Goal: Task Accomplishment & Management: Manage account settings

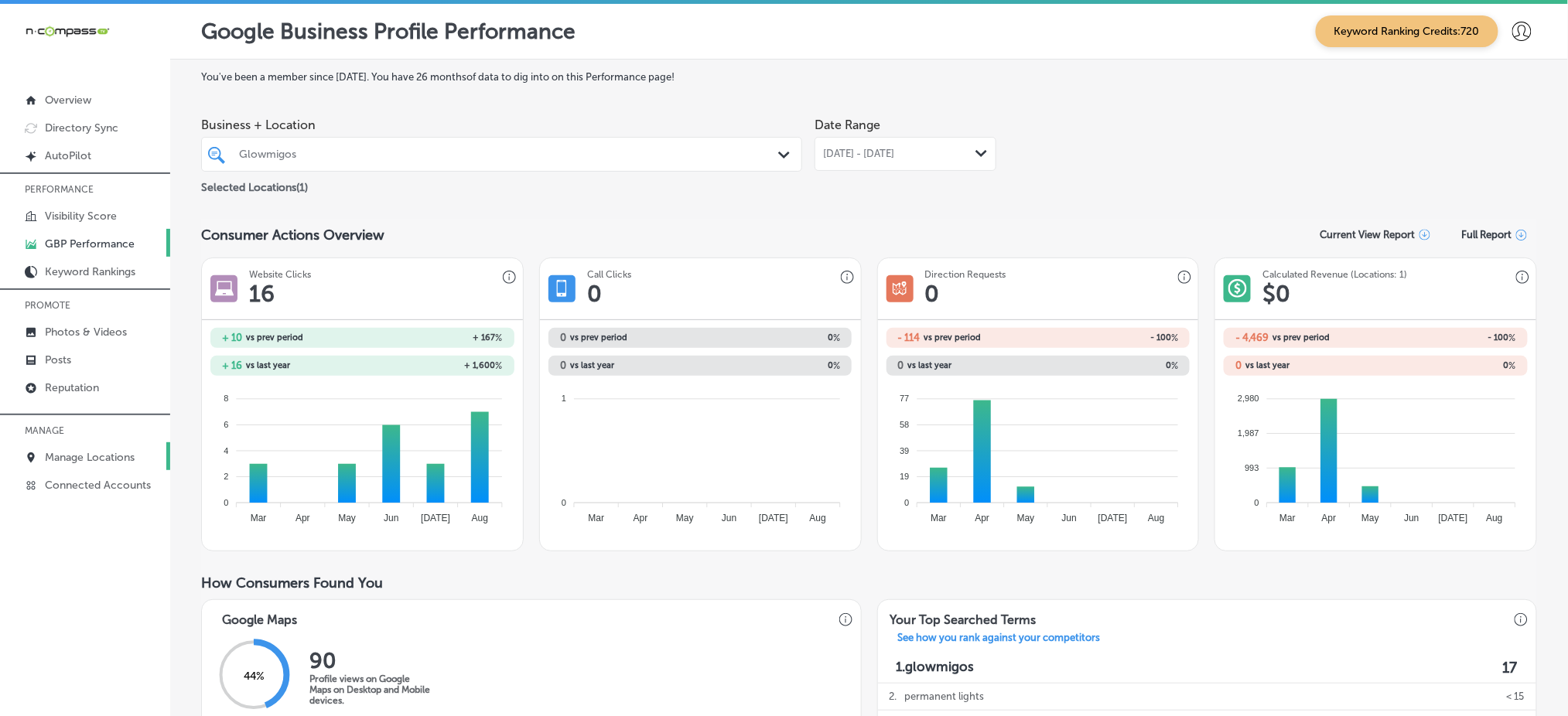
drag, startPoint x: 0, startPoint y: 0, endPoint x: 105, endPoint y: 457, distance: 468.9
click at [105, 457] on p "Manage Locations" at bounding box center [89, 458] width 89 height 13
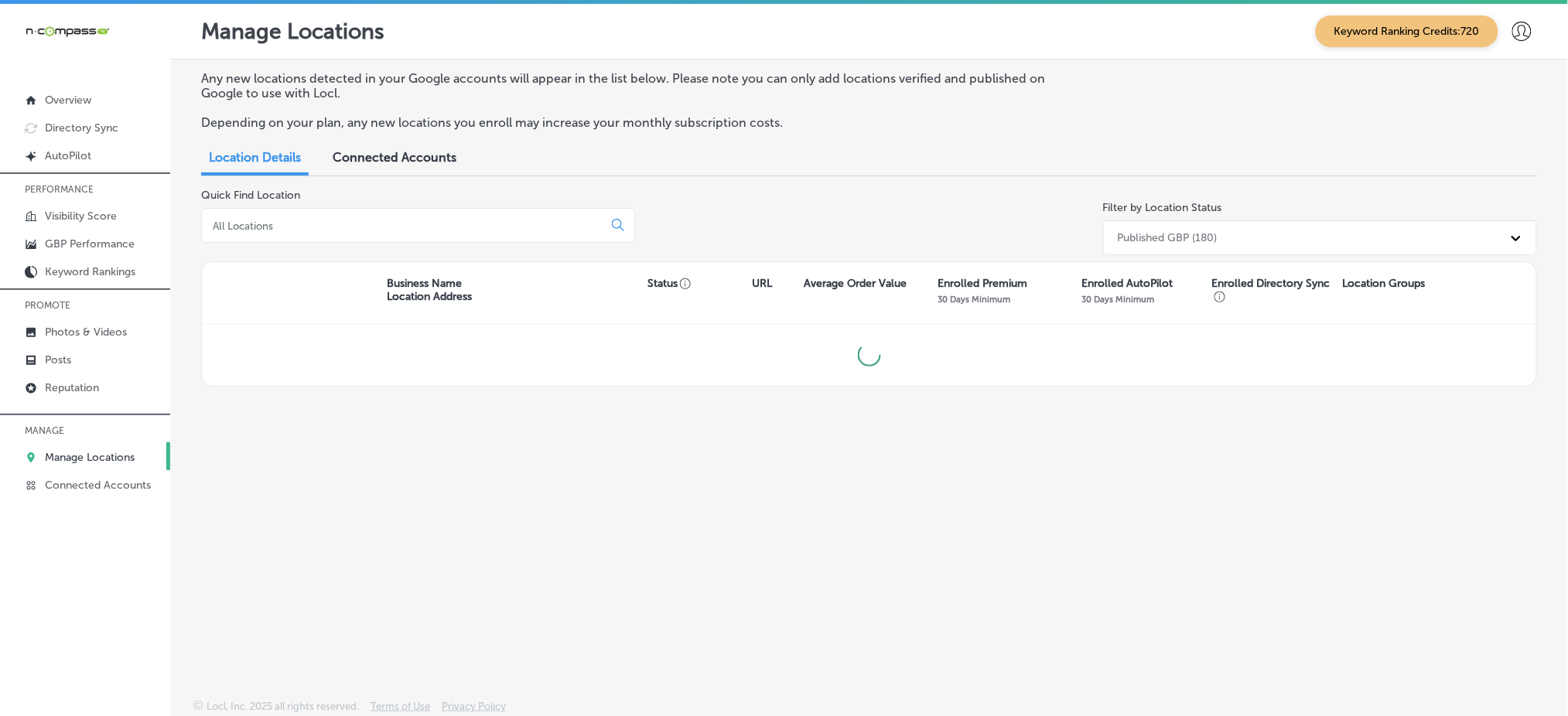
click at [521, 223] on input at bounding box center [406, 226] width 388 height 14
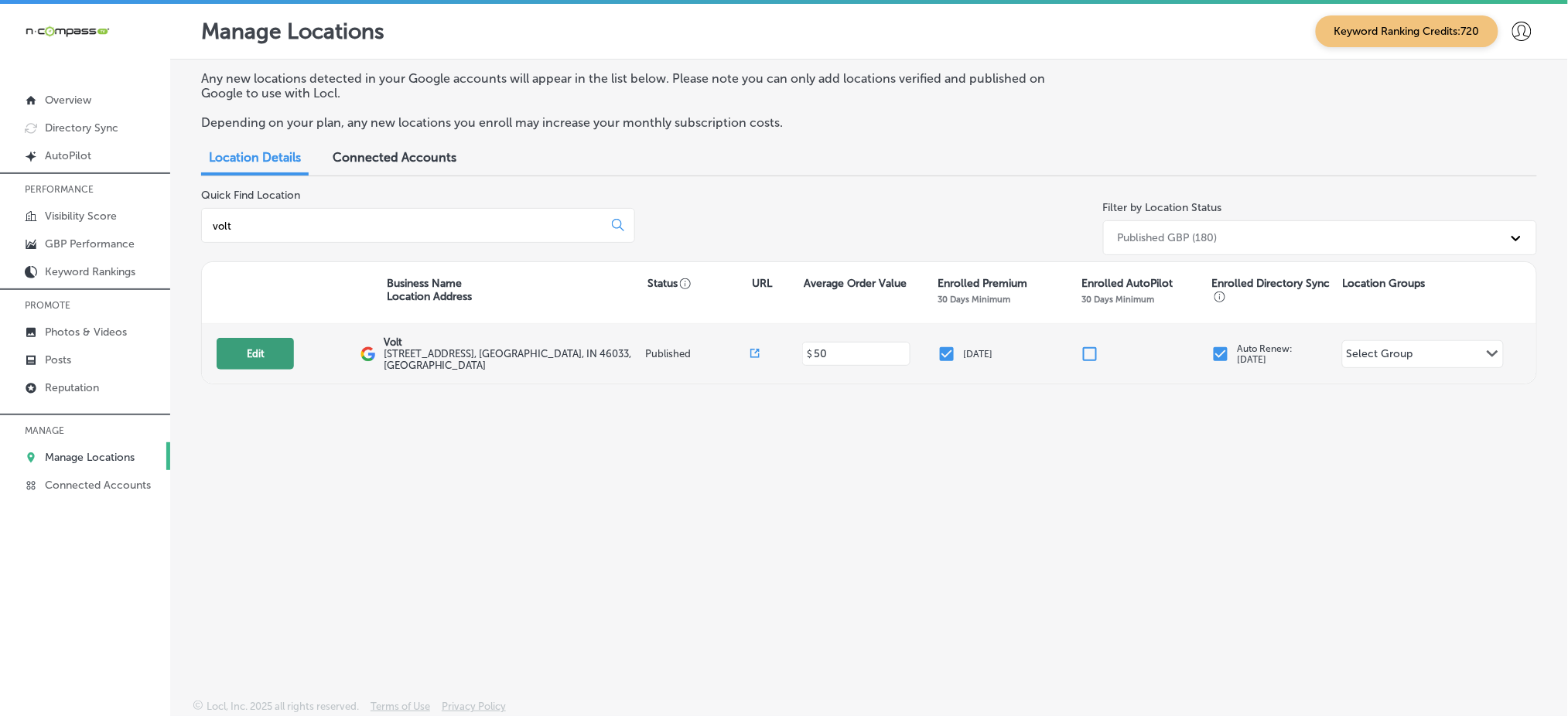
type input "volt"
click at [266, 356] on button "Edit" at bounding box center [254, 353] width 77 height 31
select select "US"
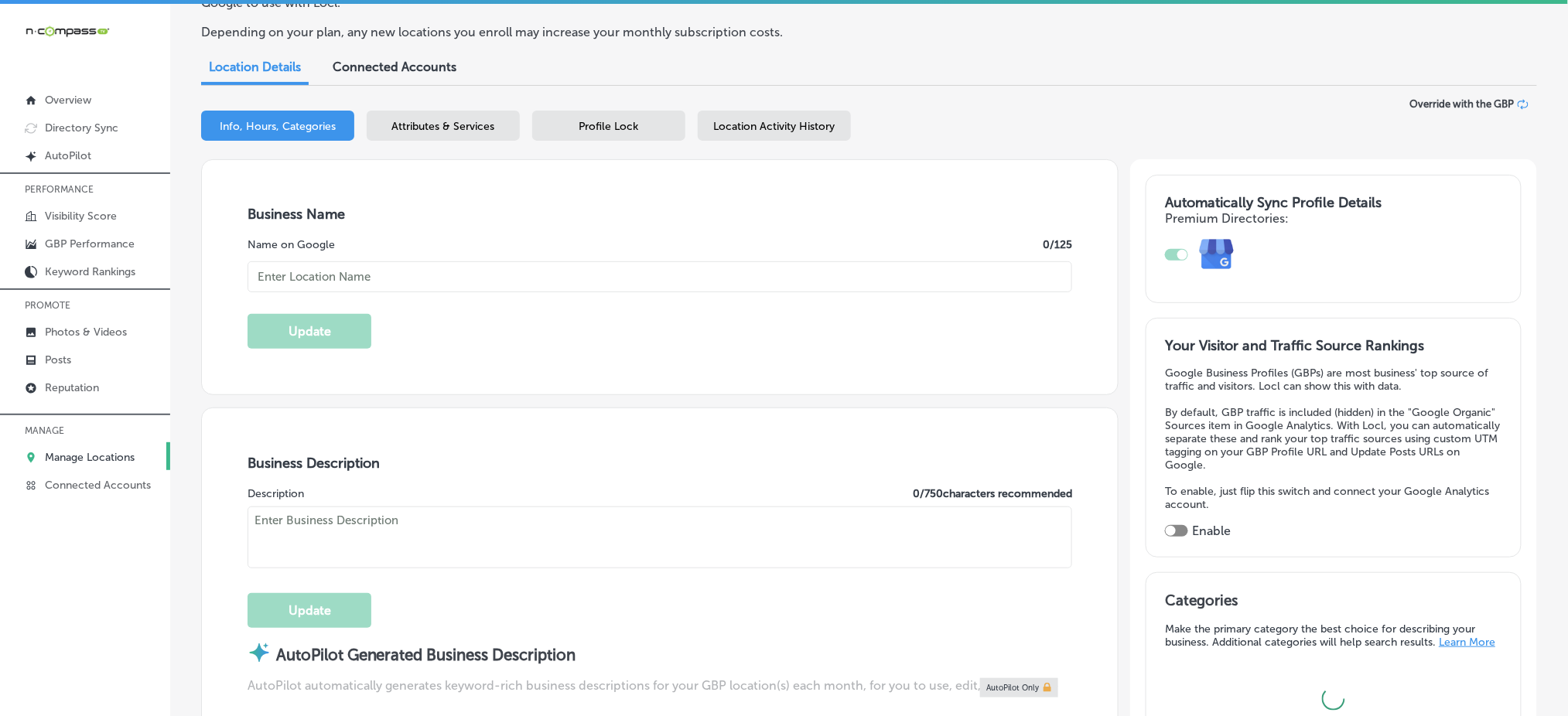
type input "Volt"
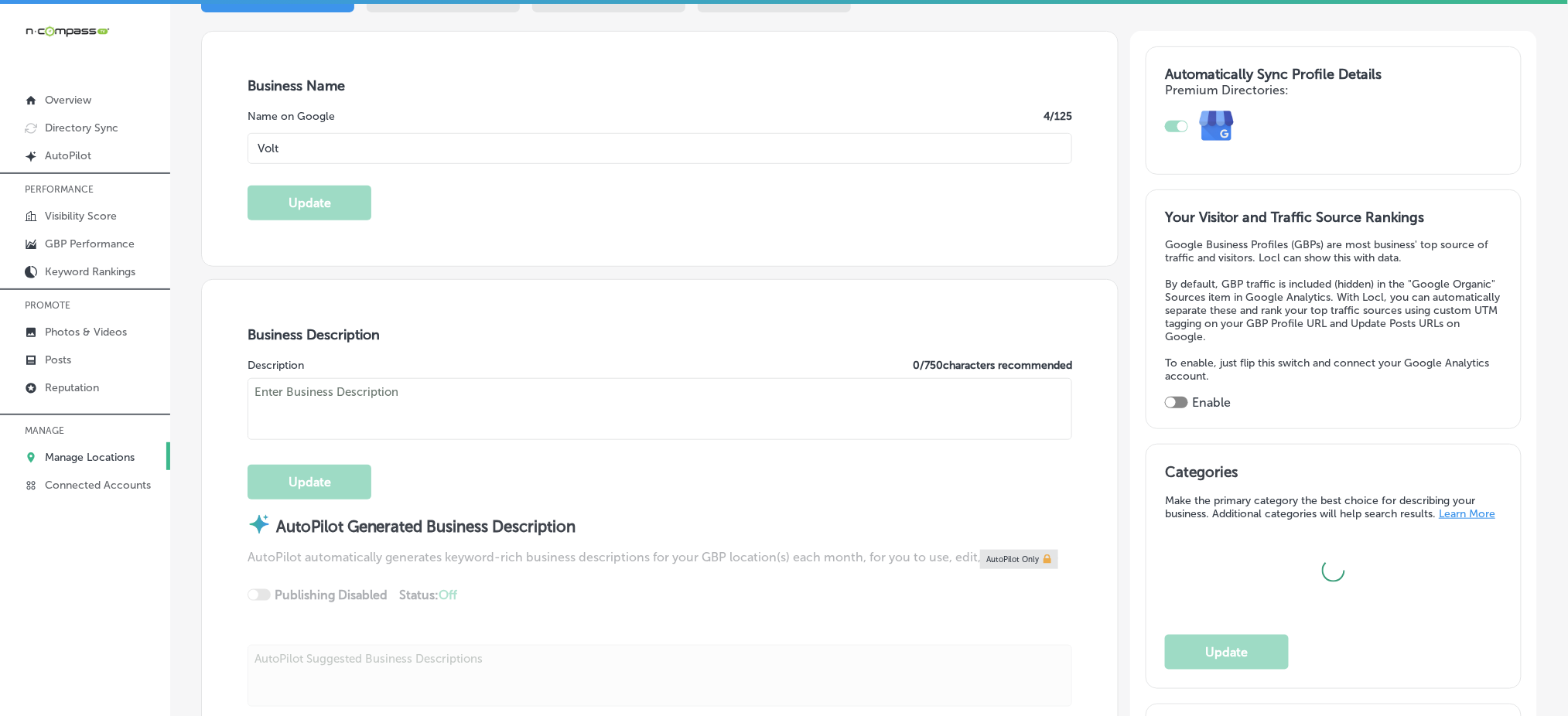
type input "[STREET_ADDRESS]"
type input "Carmel"
type input "46033"
type input "US"
type input "[URL][DOMAIN_NAME]"
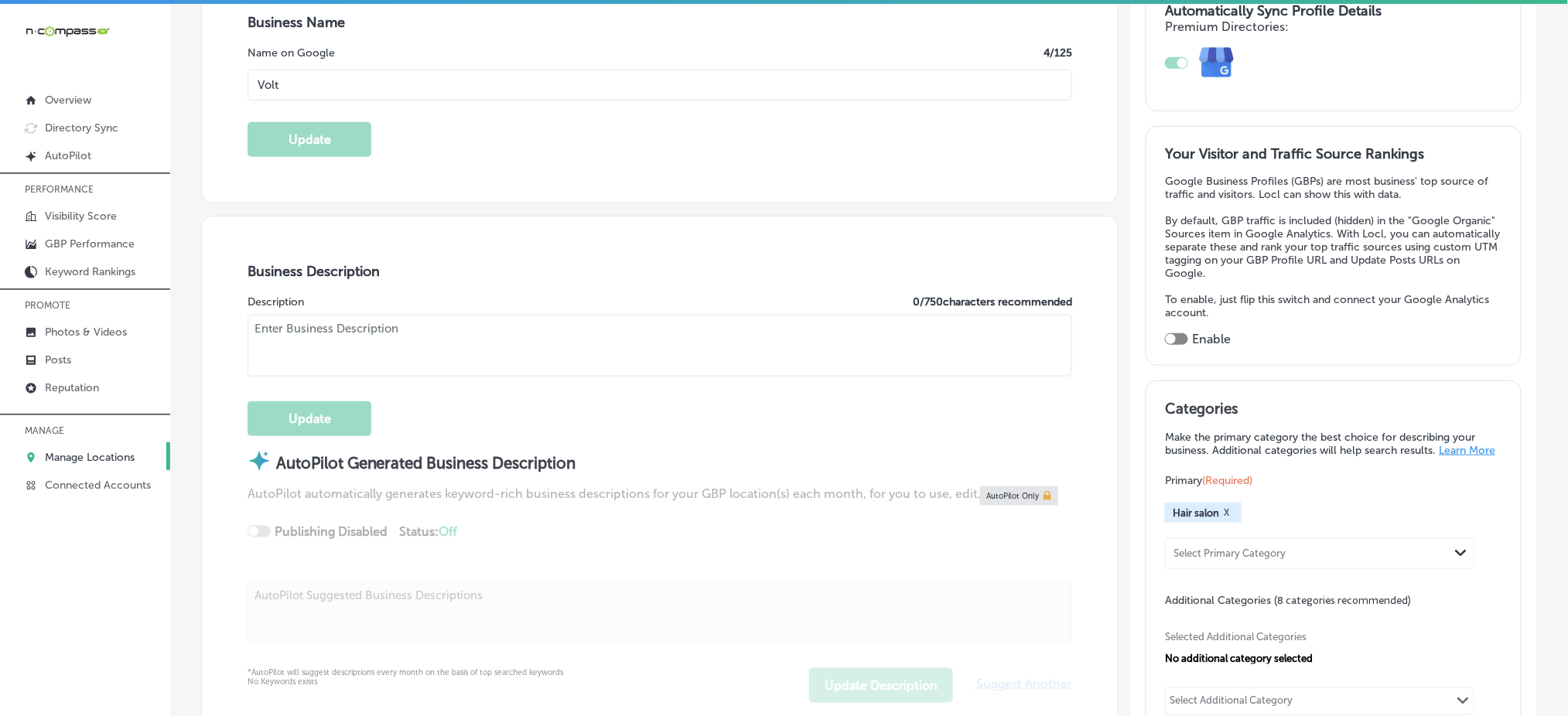
checkbox input "true"
type textarea "At Volt in [GEOGRAPHIC_DATA], [GEOGRAPHIC_DATA], I’m a Master Stylist specializ…"
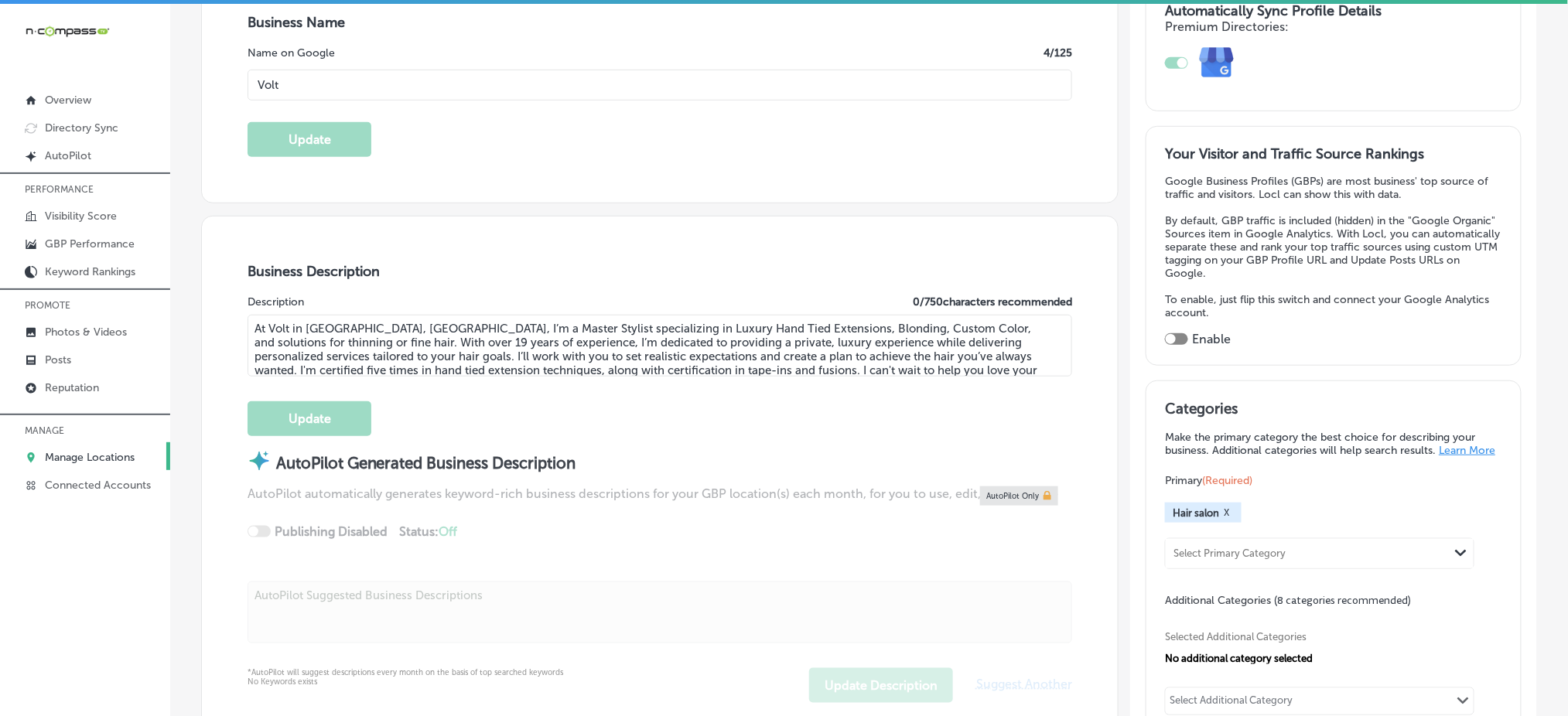
type input "[PHONE_NUMBER]"
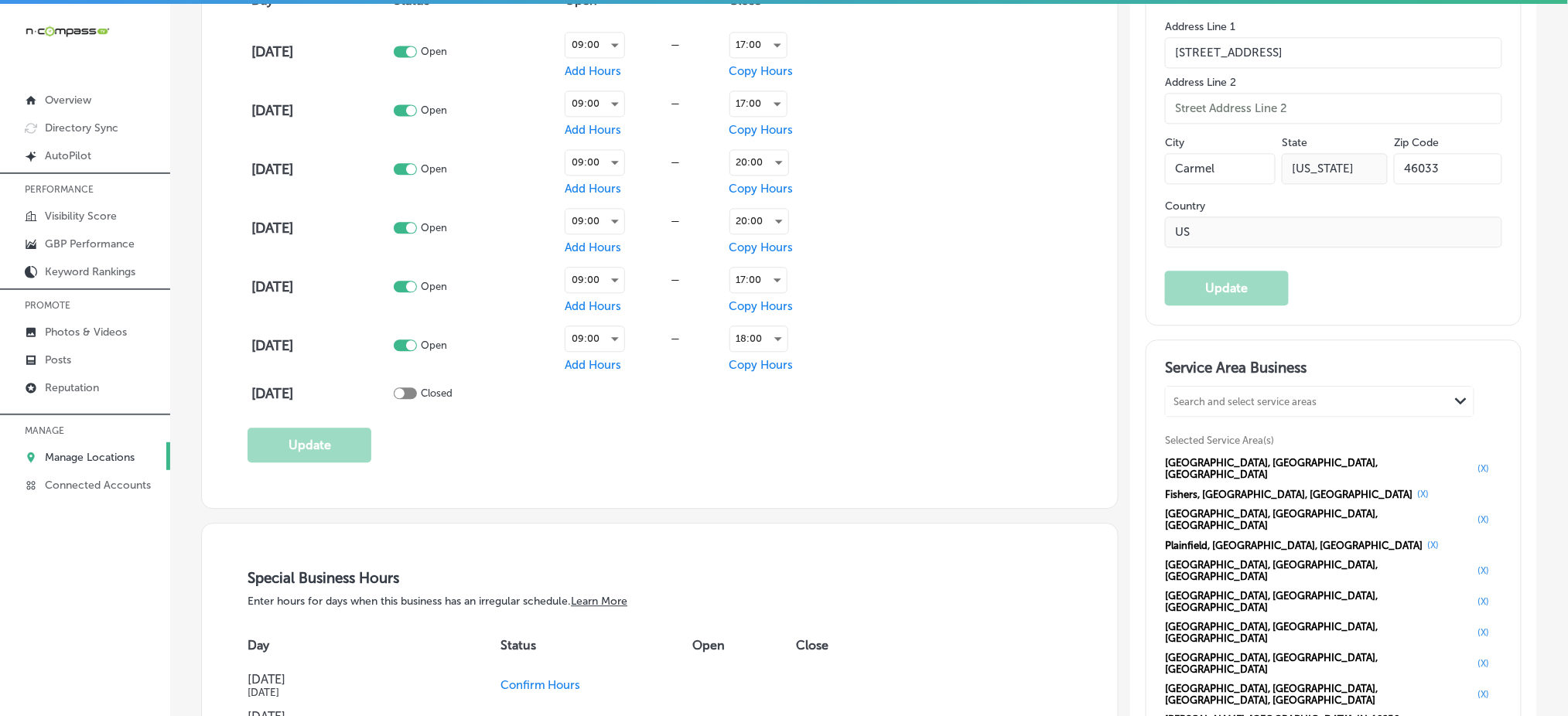
scroll to position [1238, 0]
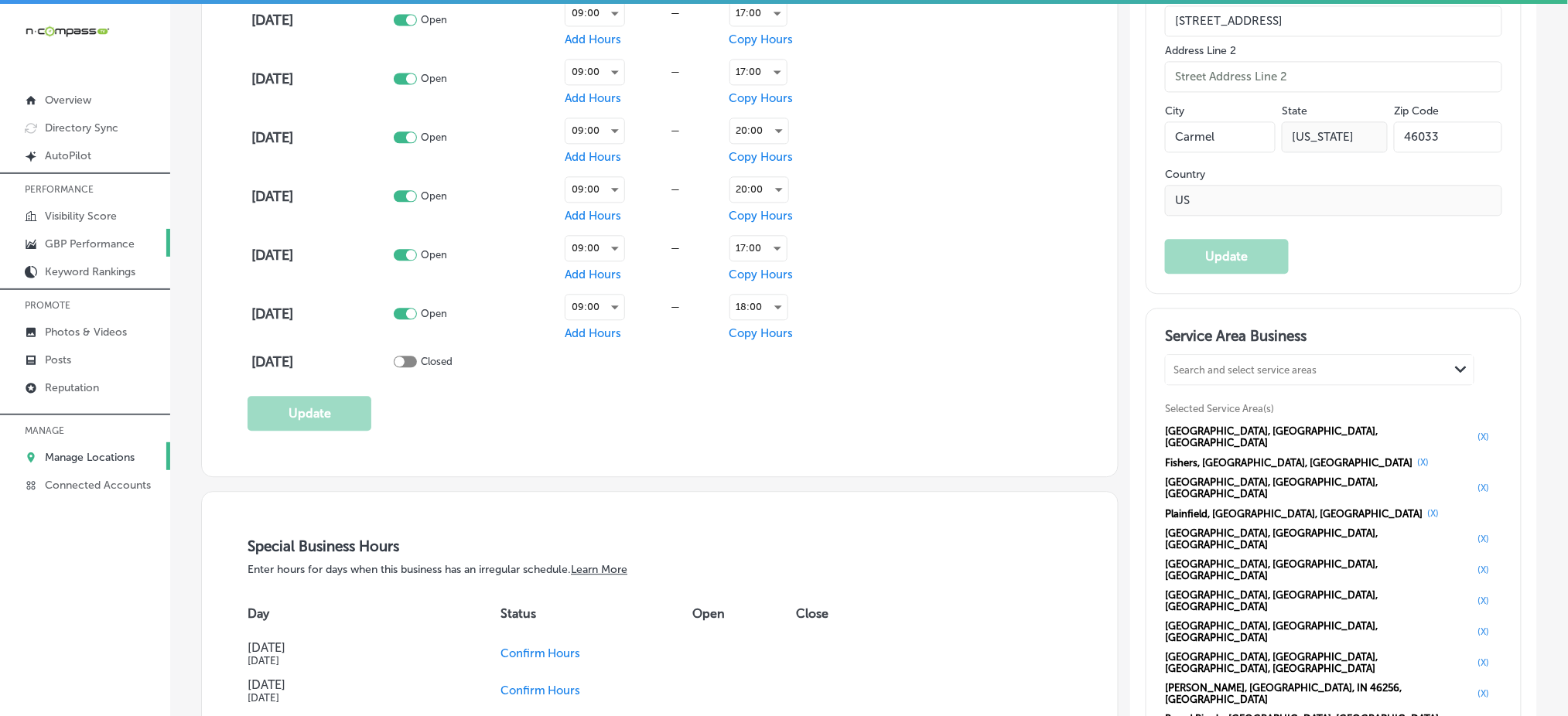
click at [105, 240] on p "GBP Performance" at bounding box center [89, 244] width 89 height 13
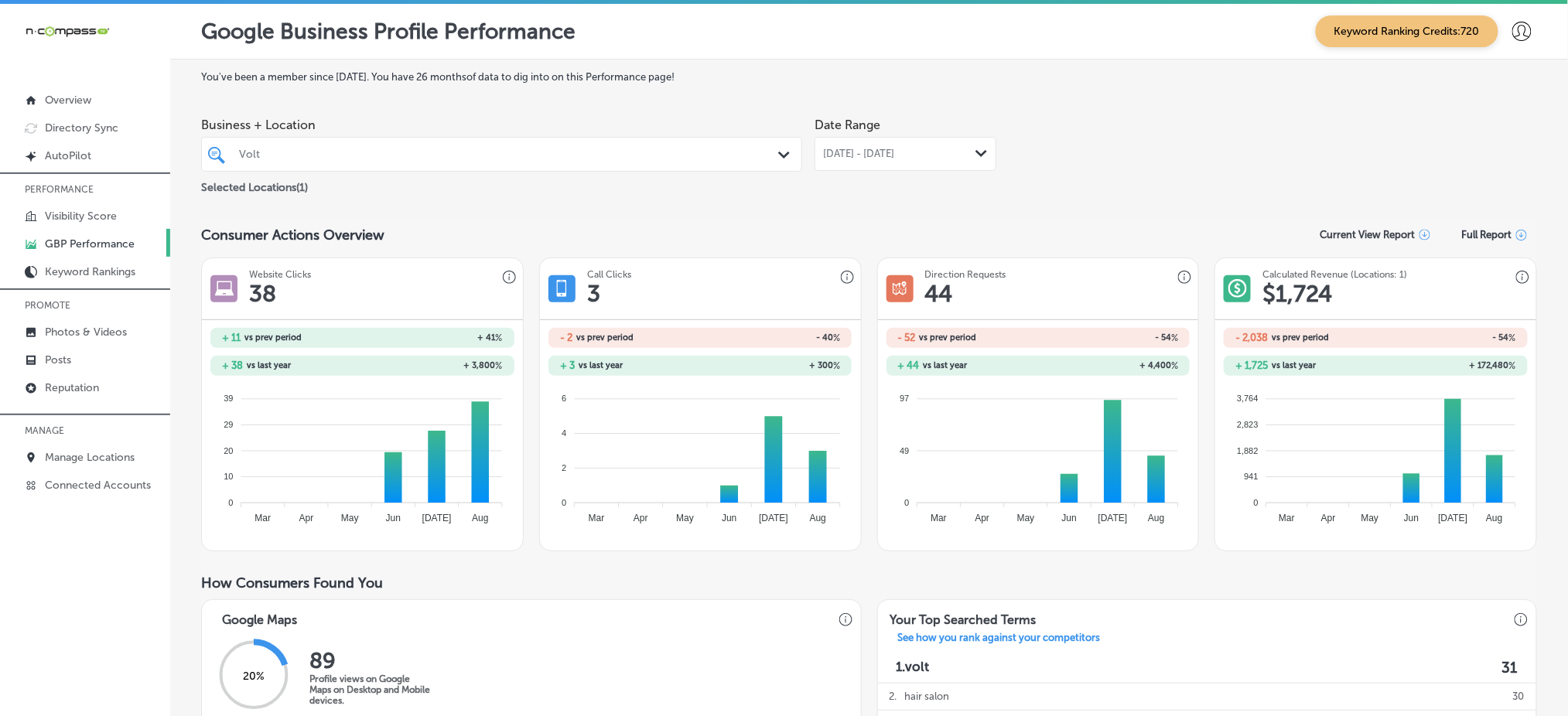
click at [857, 148] on span "[DATE] - [DATE]" at bounding box center [858, 153] width 71 height 12
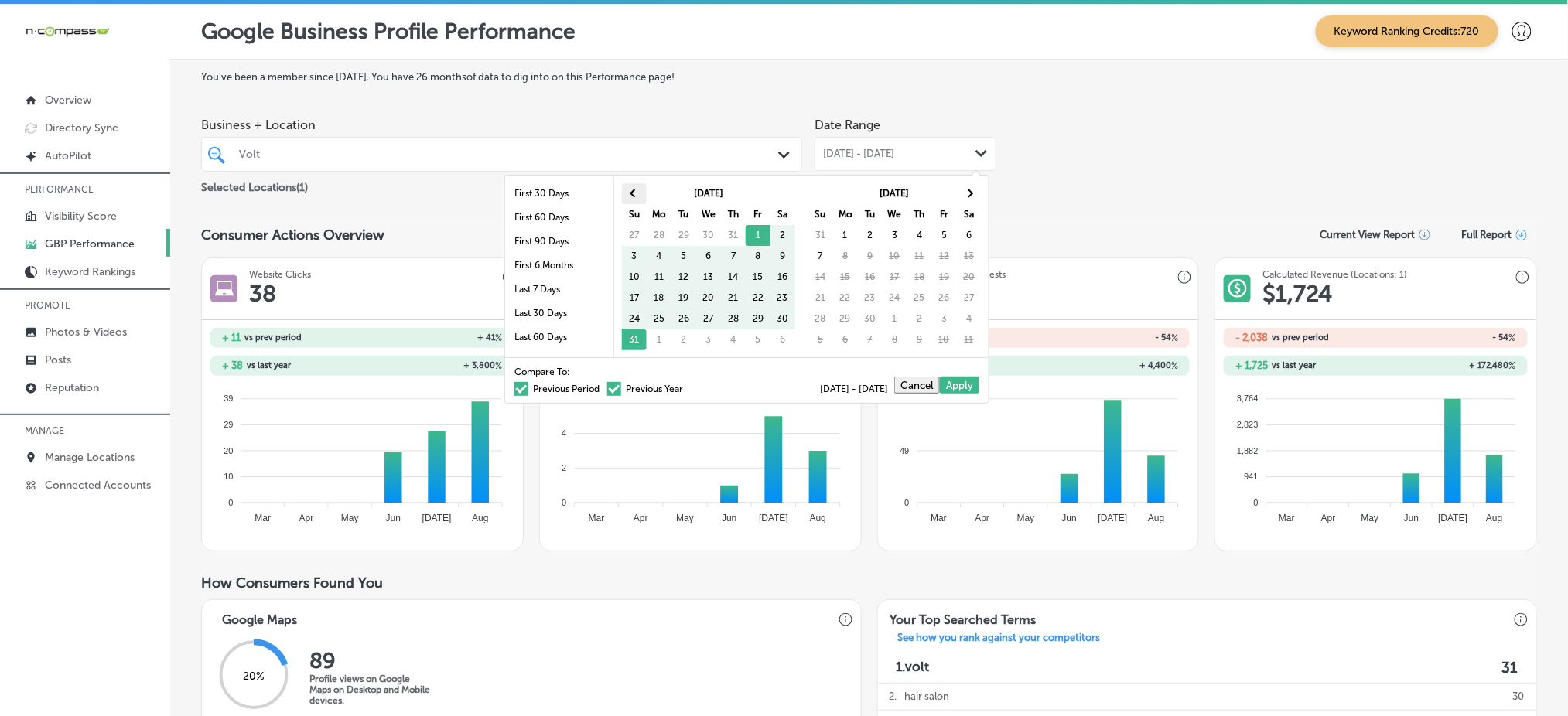
click at [631, 198] on th at bounding box center [634, 194] width 25 height 21
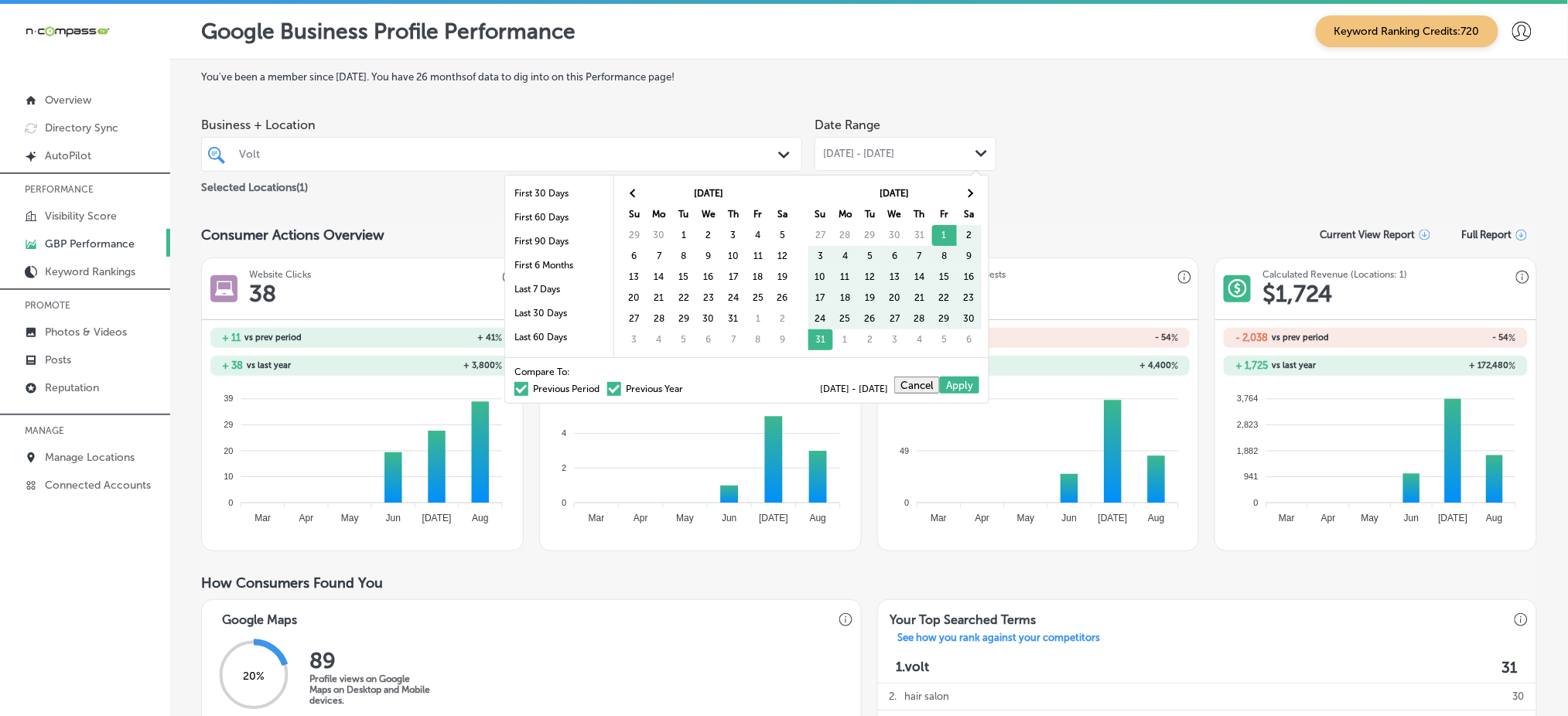
click at [631, 198] on th at bounding box center [634, 194] width 25 height 21
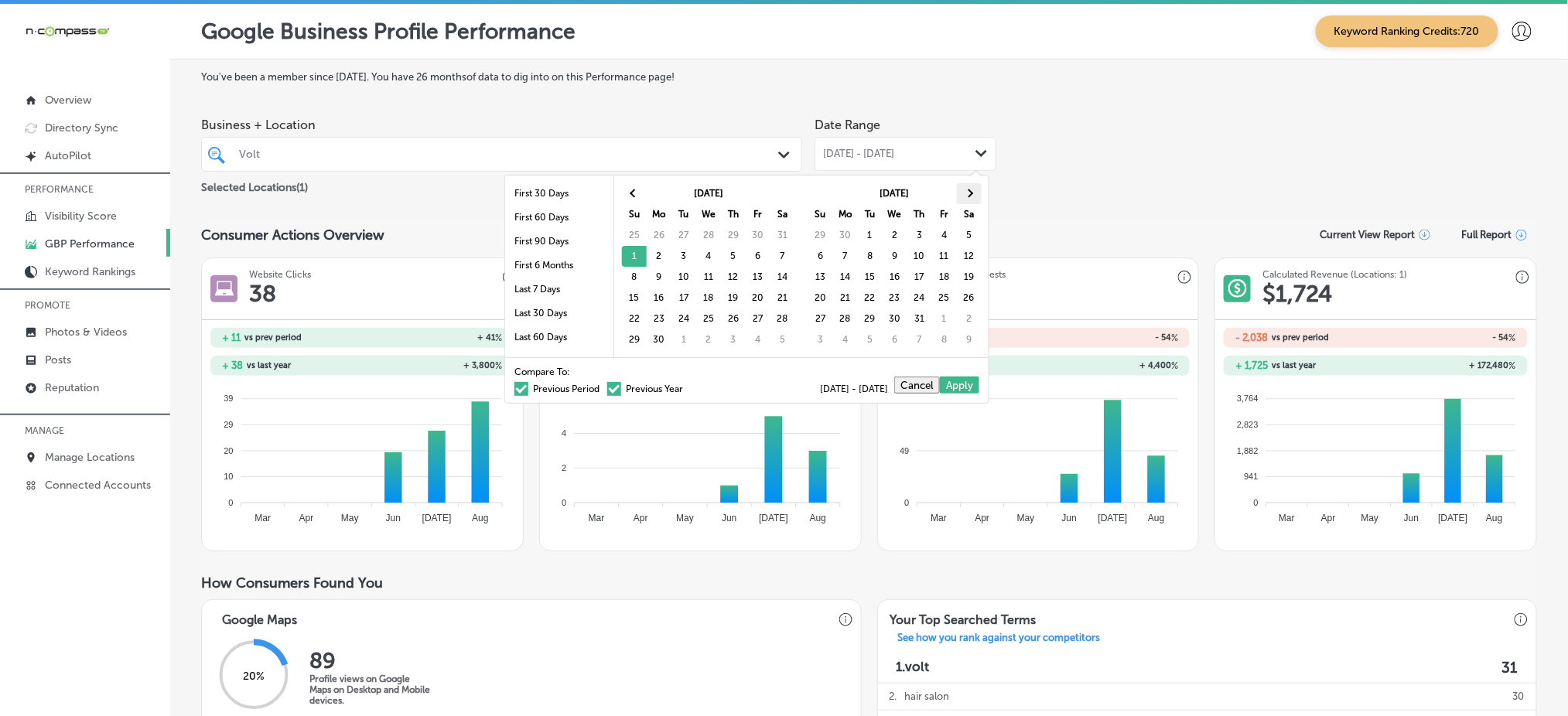
click at [969, 193] on span at bounding box center [968, 193] width 9 height 9
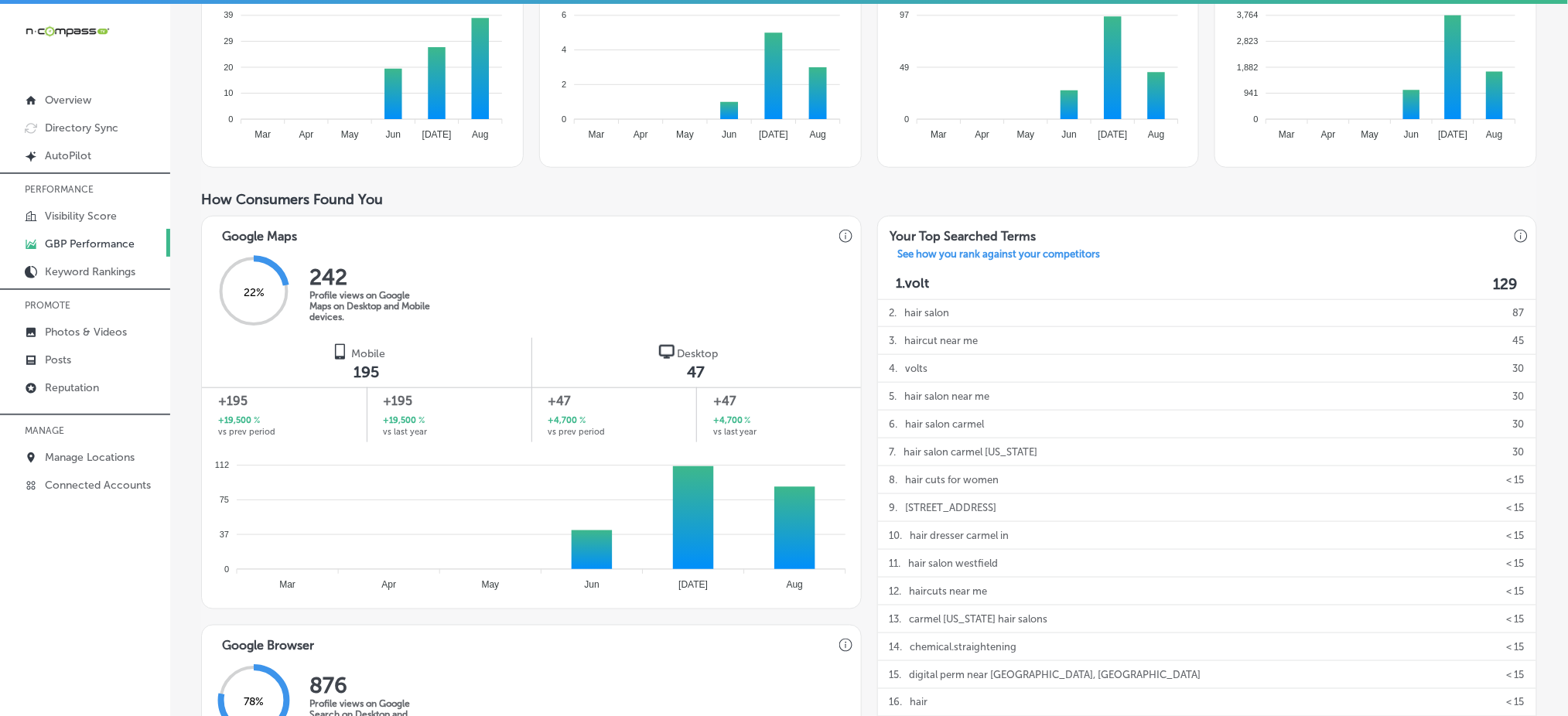
scroll to position [412, 0]
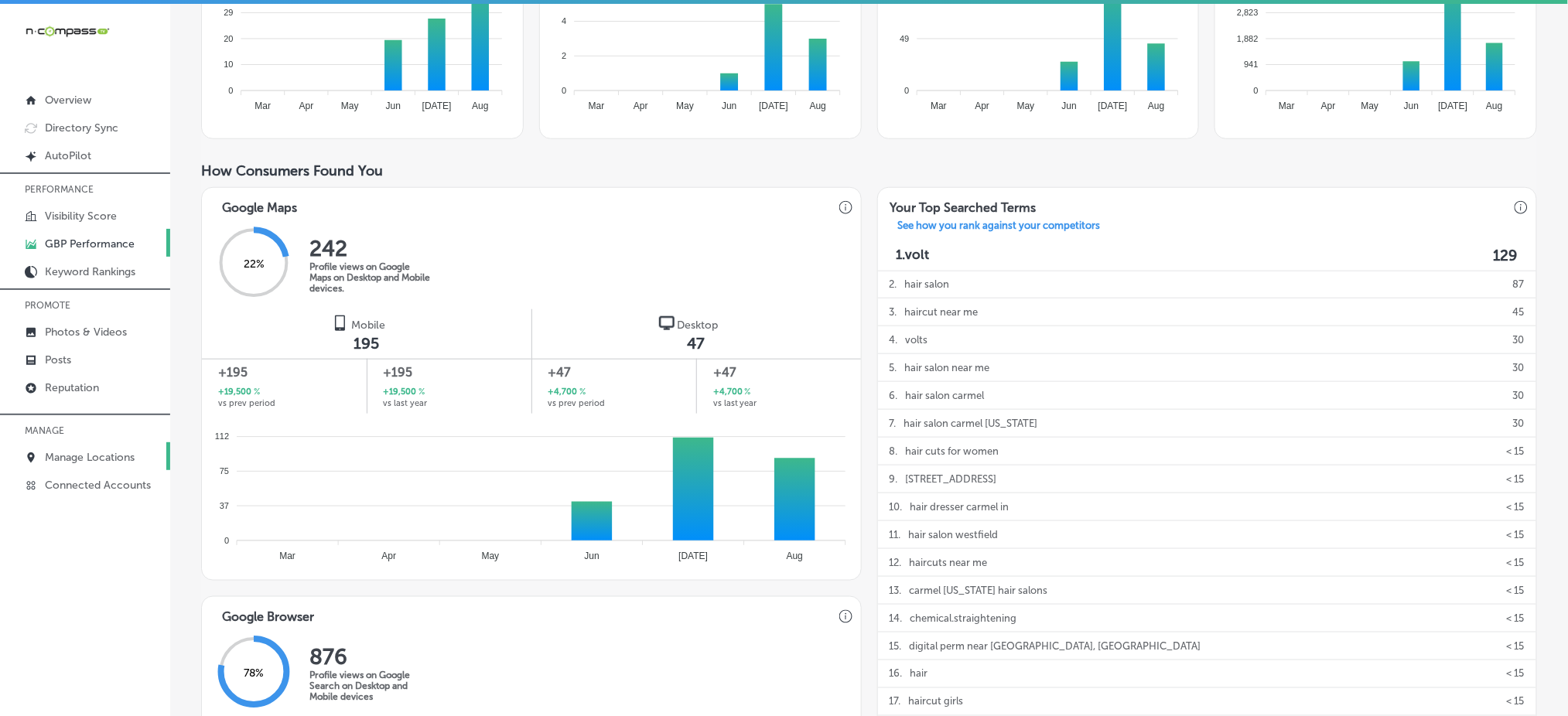
click at [104, 443] on link "Manage Locations" at bounding box center [85, 456] width 170 height 28
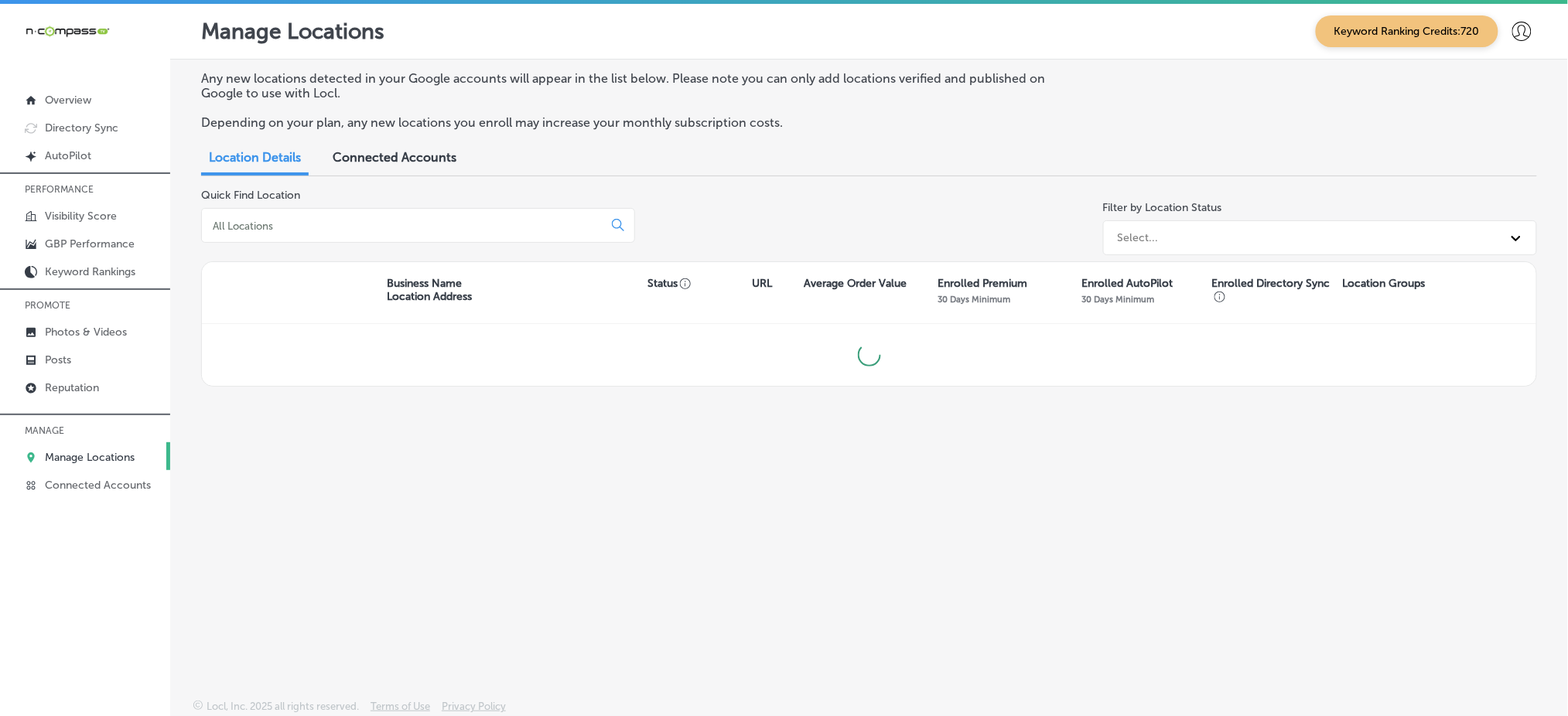
click at [373, 229] on input at bounding box center [406, 226] width 388 height 14
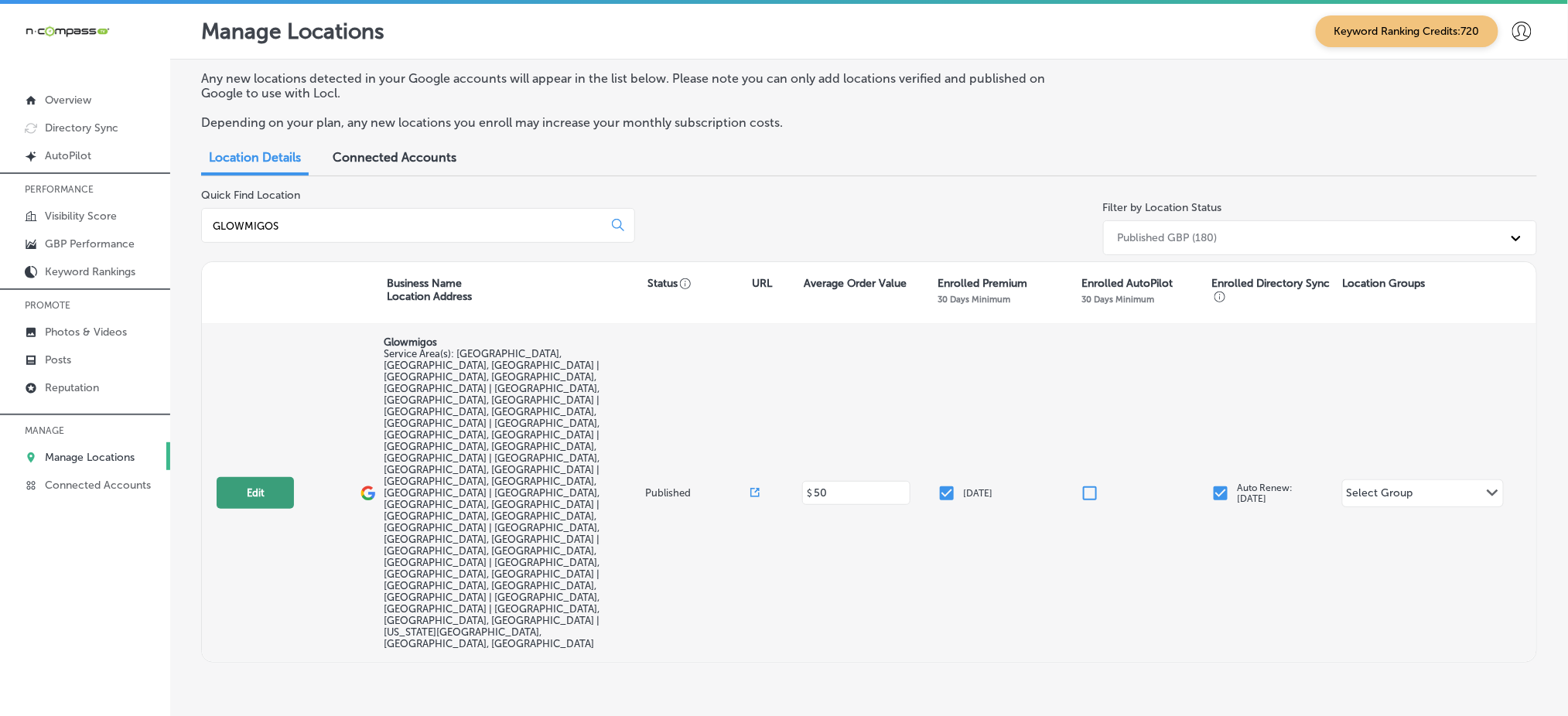
type input "GLOWMIGOS"
click at [235, 477] on button "Edit" at bounding box center [254, 492] width 77 height 31
select select "US"
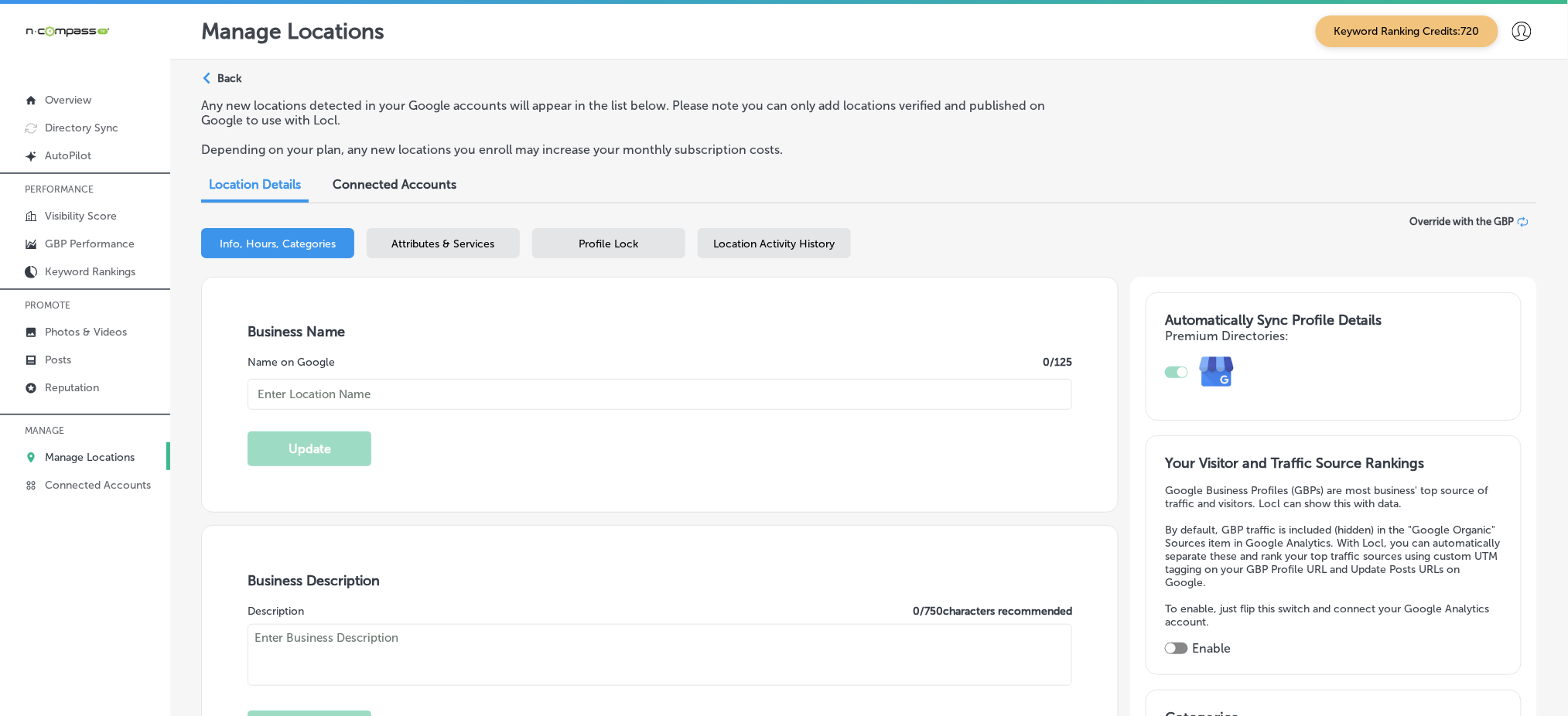
checkbox input "true"
type input "Glowmigos"
checkbox input "false"
type input "[STREET_ADDRESS]"
type input "[GEOGRAPHIC_DATA]"
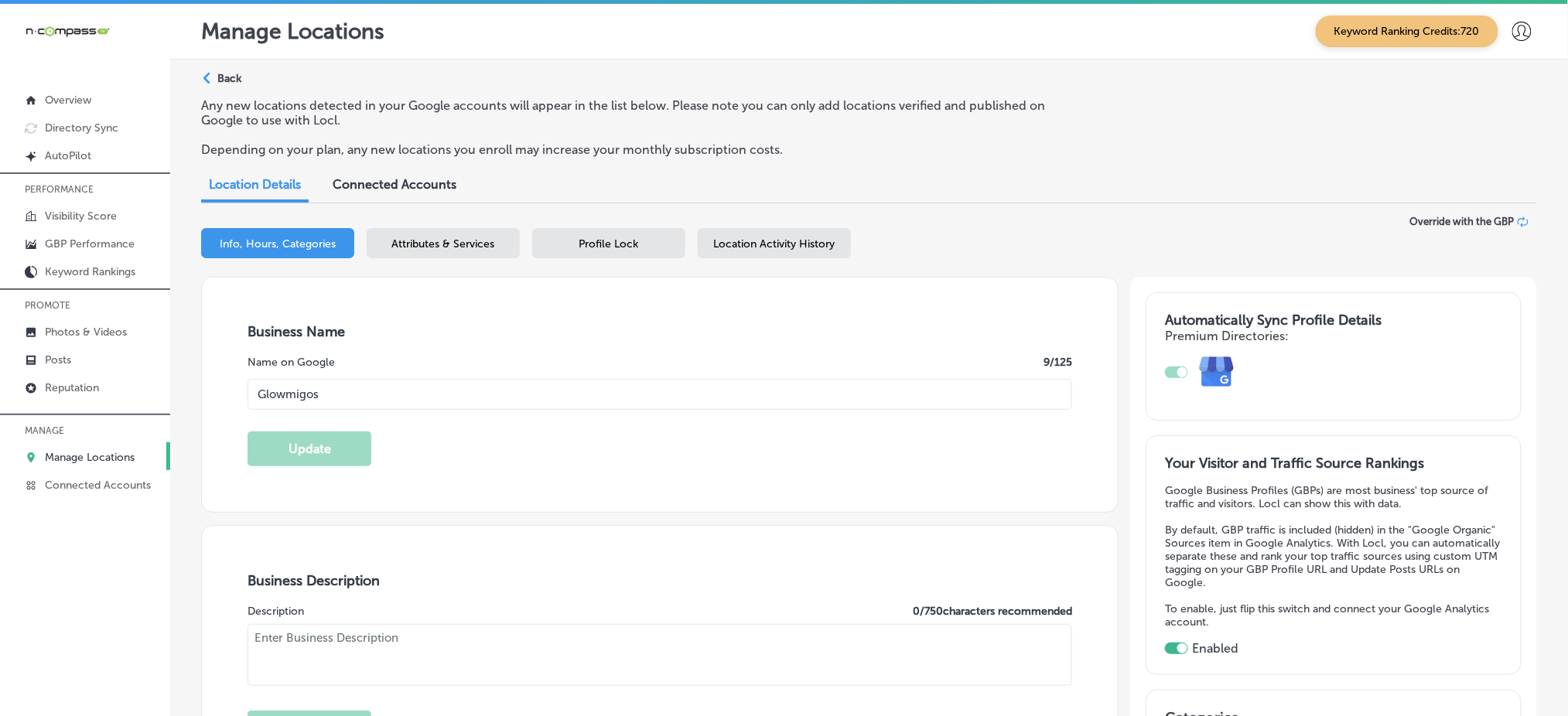
type input "80109"
type input "US"
type input "[URL][DOMAIN_NAME]"
type textarea "Glowmigos offers expert services for both residential and commercial properties…"
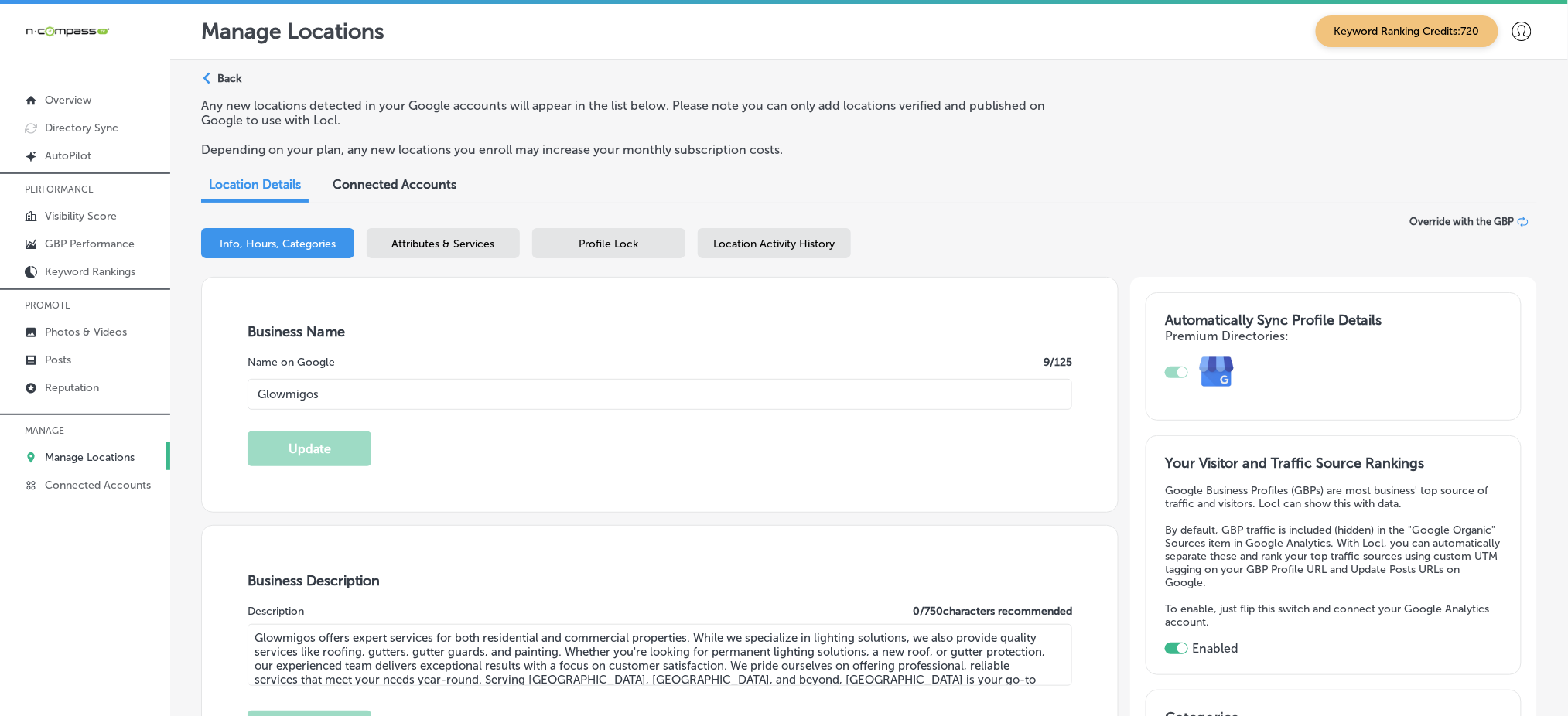
type input "[PHONE_NUMBER]"
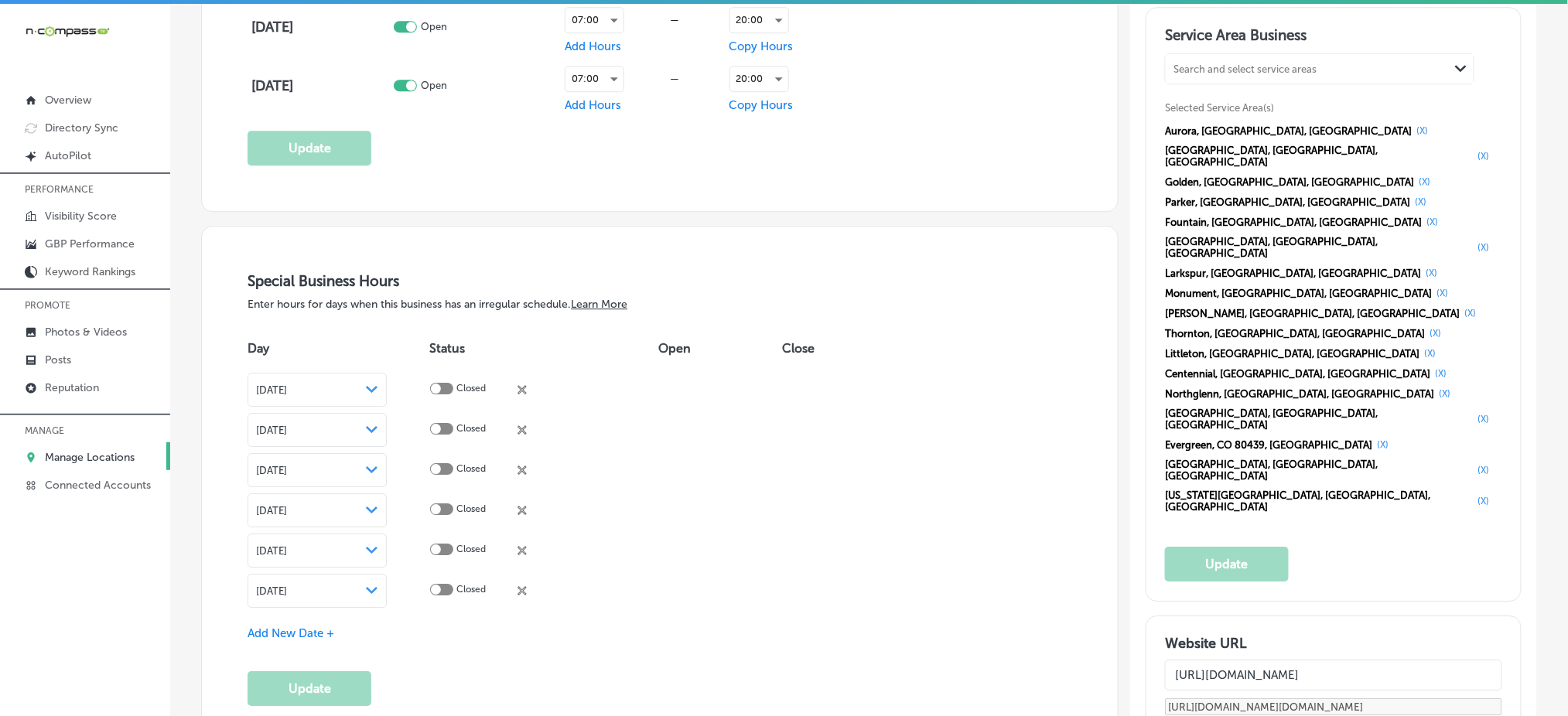
scroll to position [1856, 0]
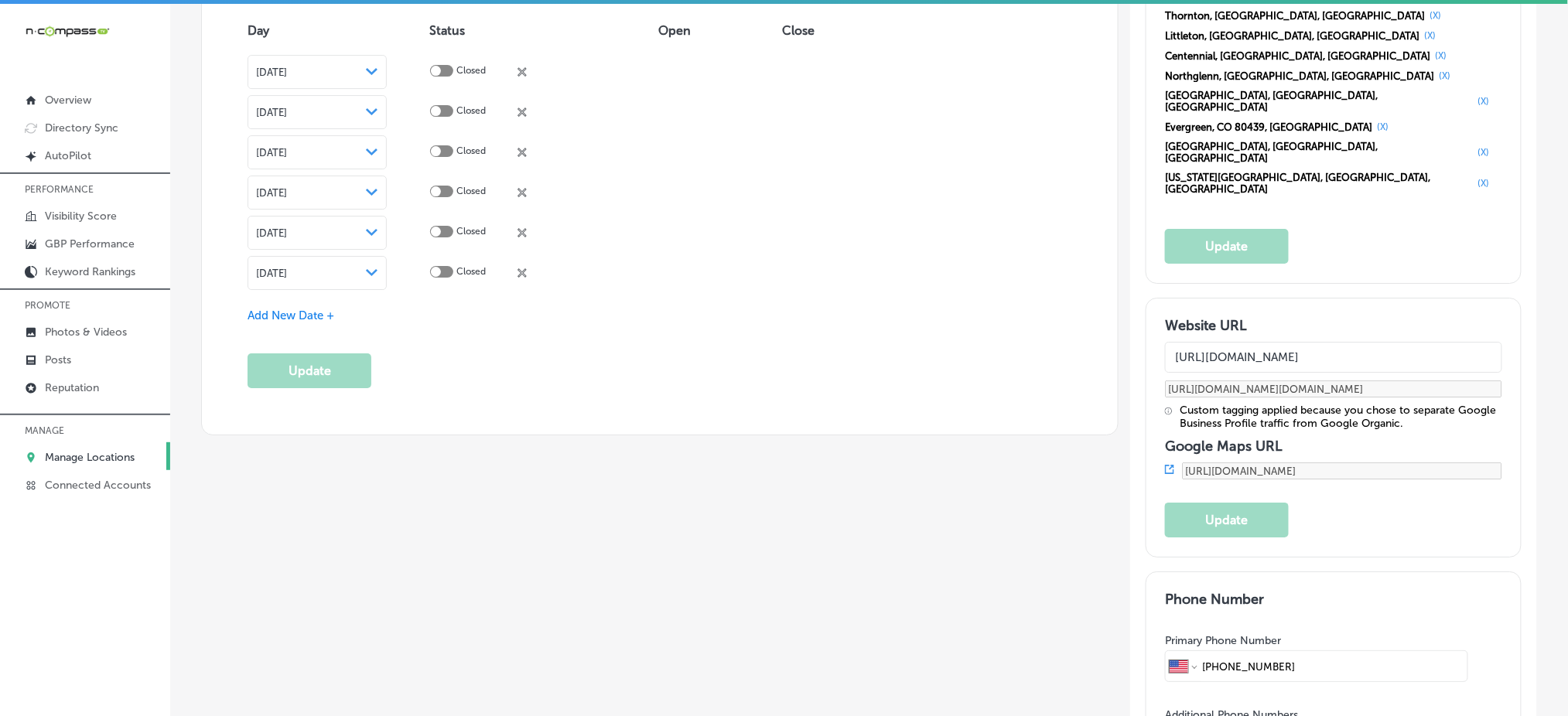
click at [1275, 342] on input "[URL][DOMAIN_NAME]" at bounding box center [1332, 357] width 336 height 30
paste input "Hi @[PERSON_NAME] ﻿@[PERSON_NAME]﻿, ﻿the quarterly report for this client is no…"
type input "Hi @[PERSON_NAME] ﻿@[PERSON_NAME]﻿, ﻿the quarterly report for this client is no…"
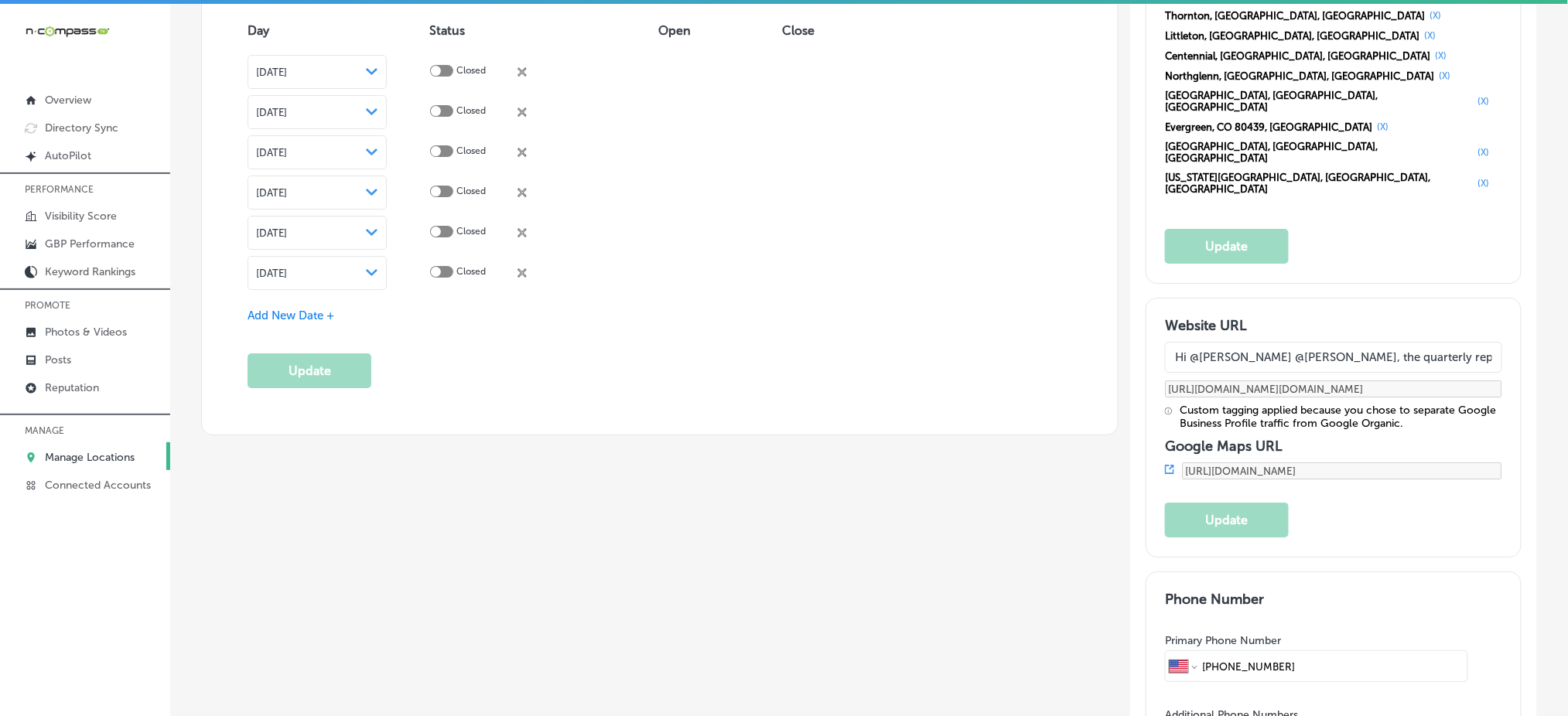
scroll to position [0, 514]
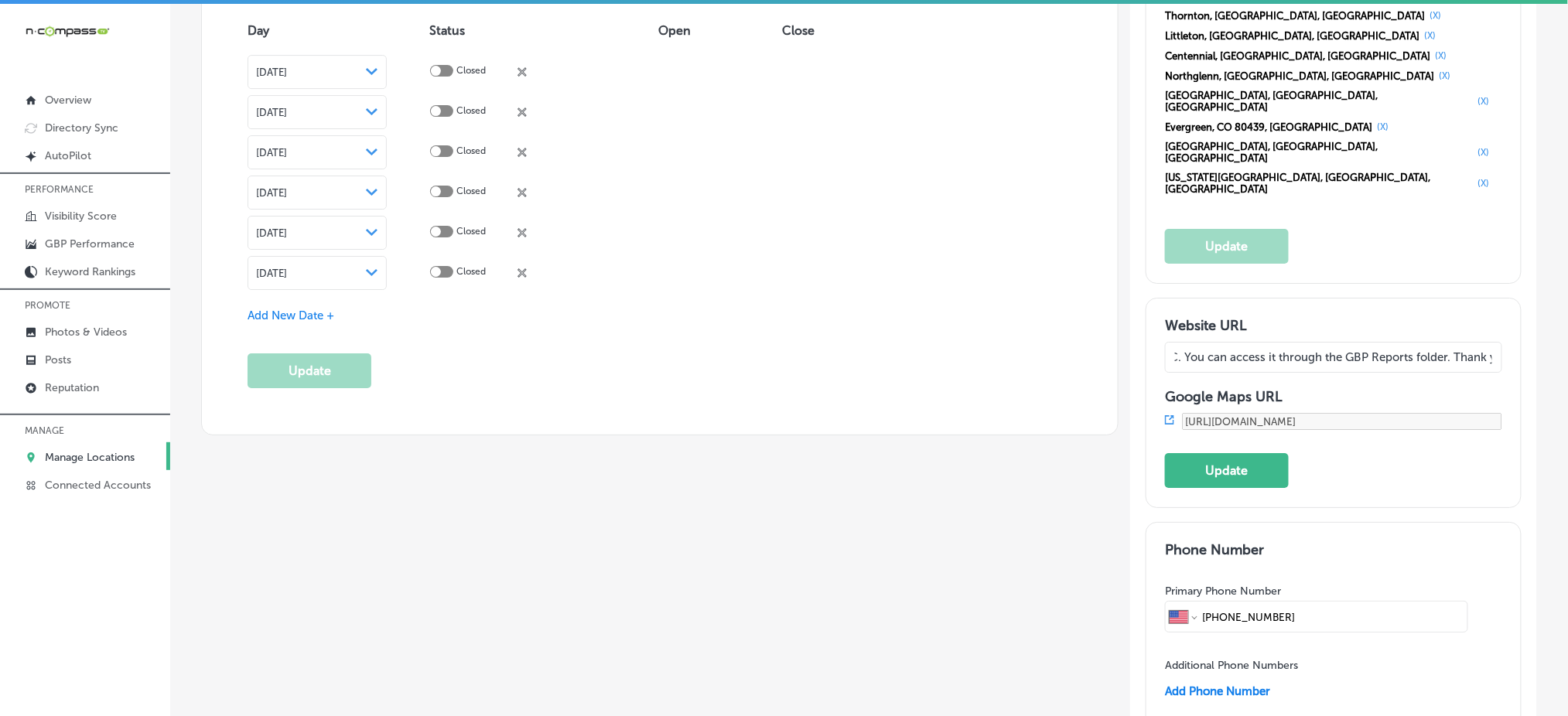
click at [1262, 342] on input "Hi @[PERSON_NAME] ﻿@[PERSON_NAME]﻿, ﻿the quarterly report for this client is no…" at bounding box center [1332, 357] width 336 height 30
paste input "[URL][DOMAIN_NAME]"
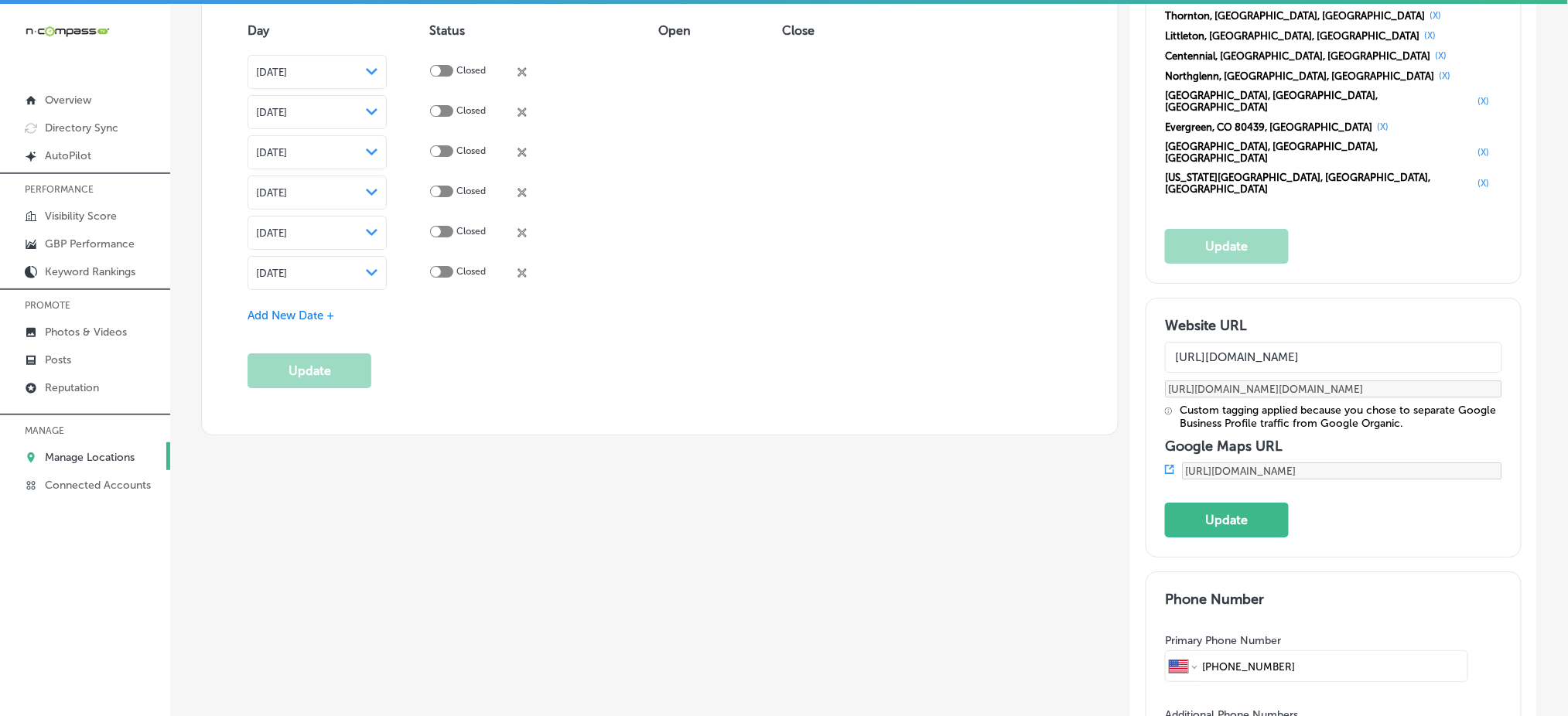
scroll to position [0, 22]
click at [1238, 503] on button "Update" at bounding box center [1226, 520] width 124 height 35
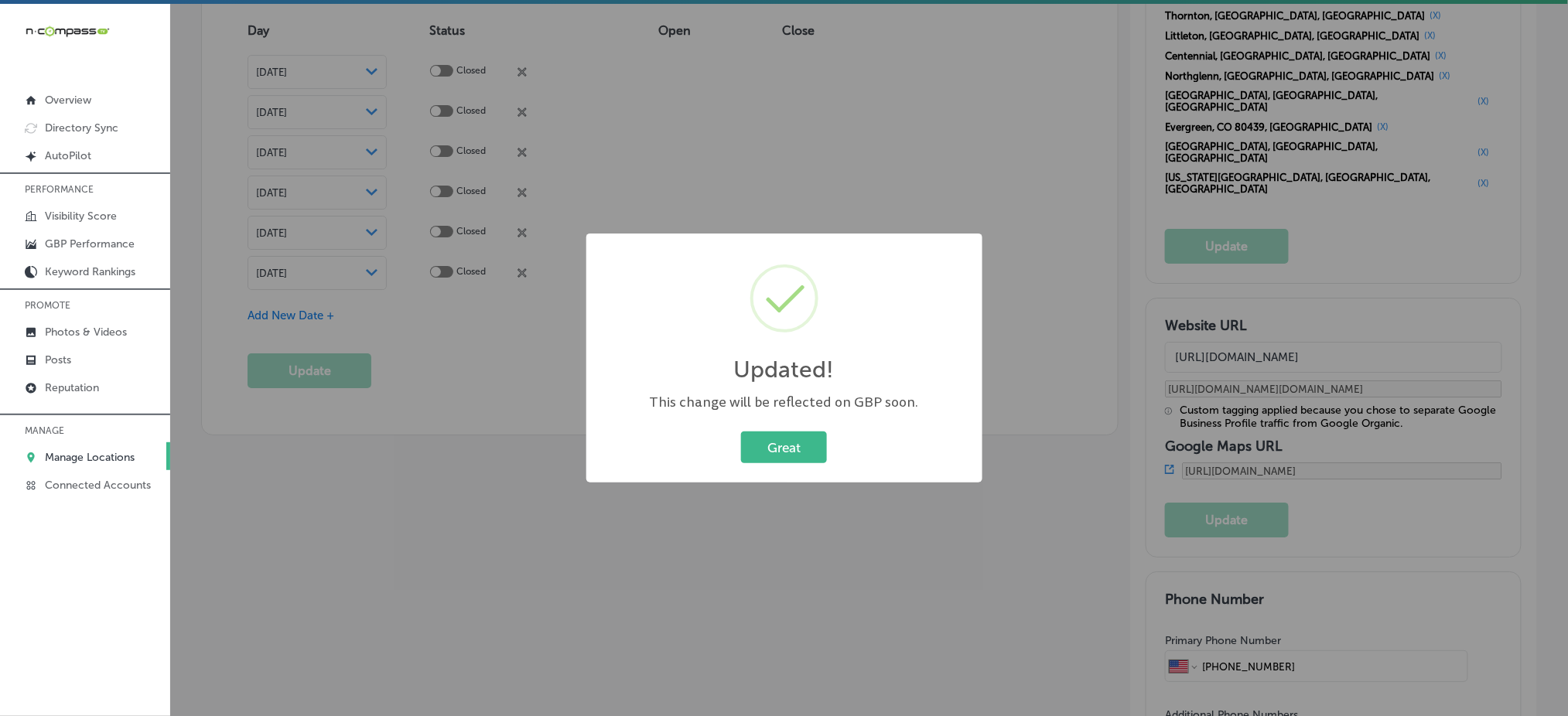
scroll to position [1860, 0]
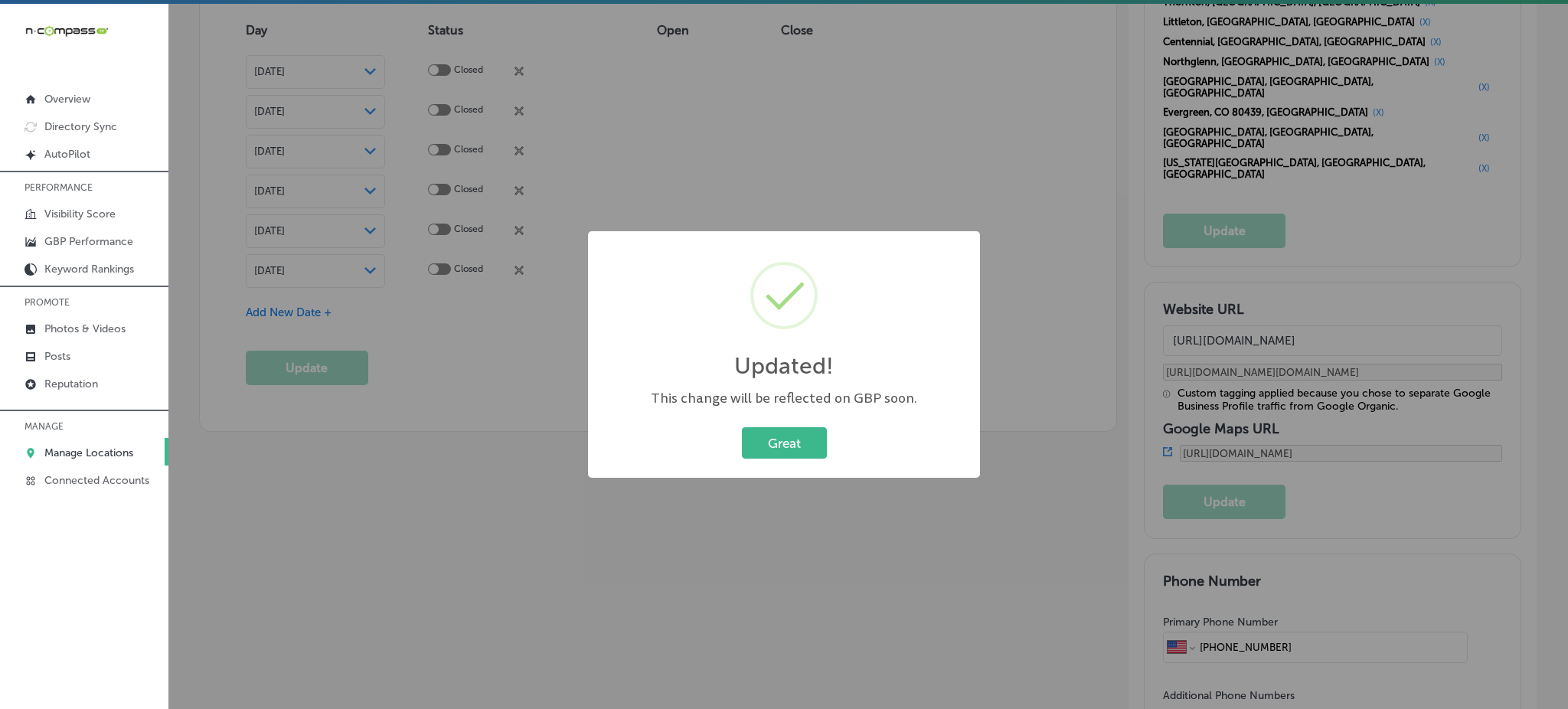
type input "[URL][DOMAIN_NAME]"
type input "[URL][DOMAIN_NAME] ?utm_source=google-gmb-maps&utm_medium=gmb-website-button&ut…"
click at [808, 445] on button "Great" at bounding box center [784, 442] width 85 height 31
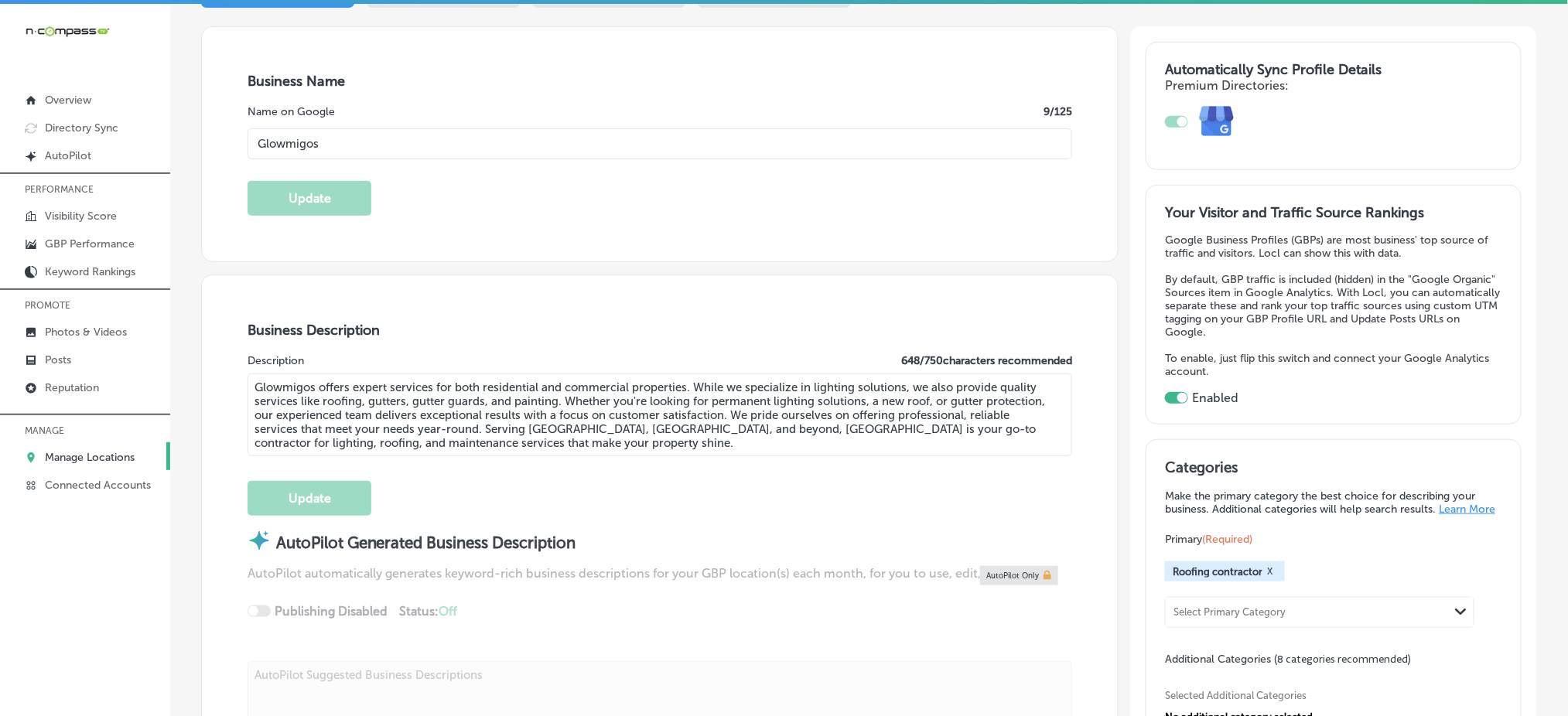
scroll to position [0, 0]
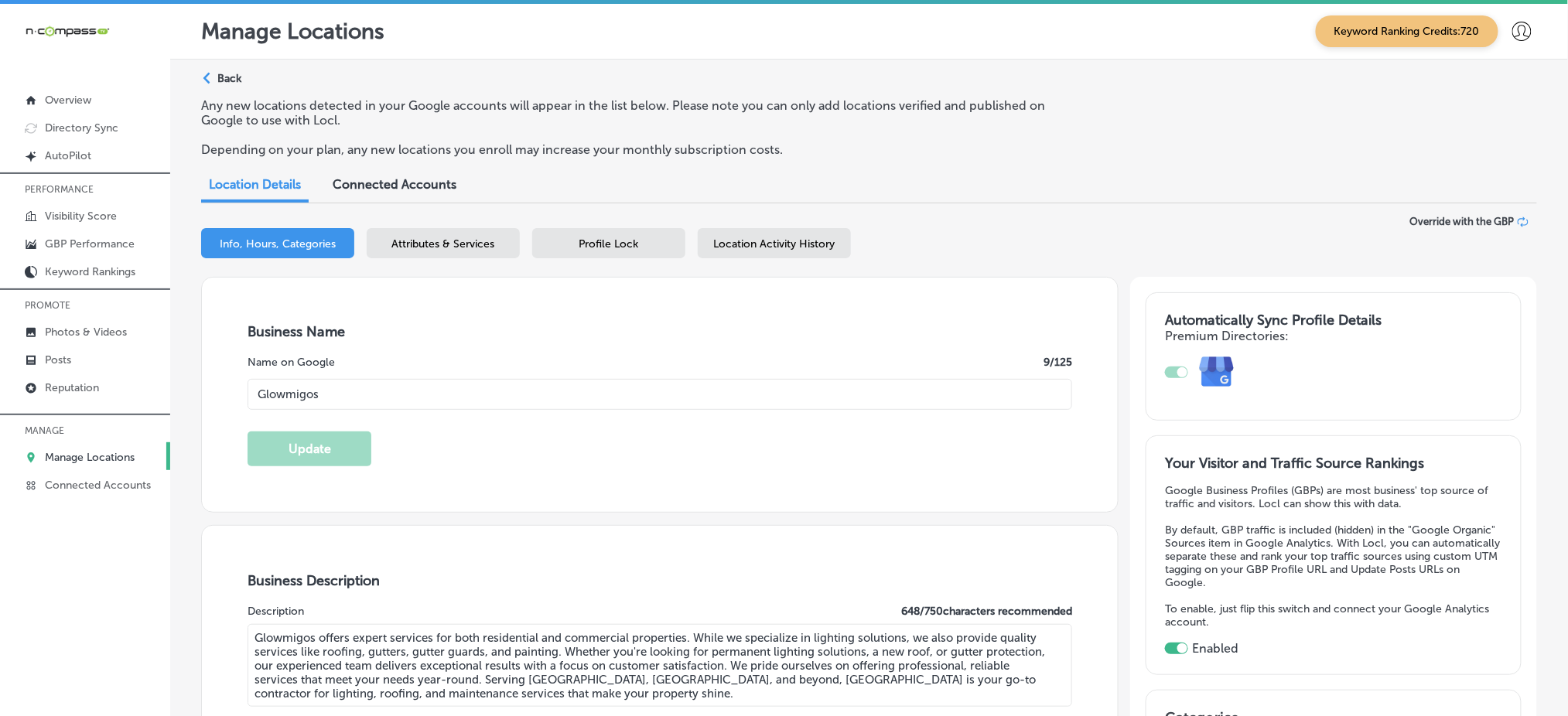
click at [786, 242] on span "Location Activity History" at bounding box center [775, 244] width 122 height 13
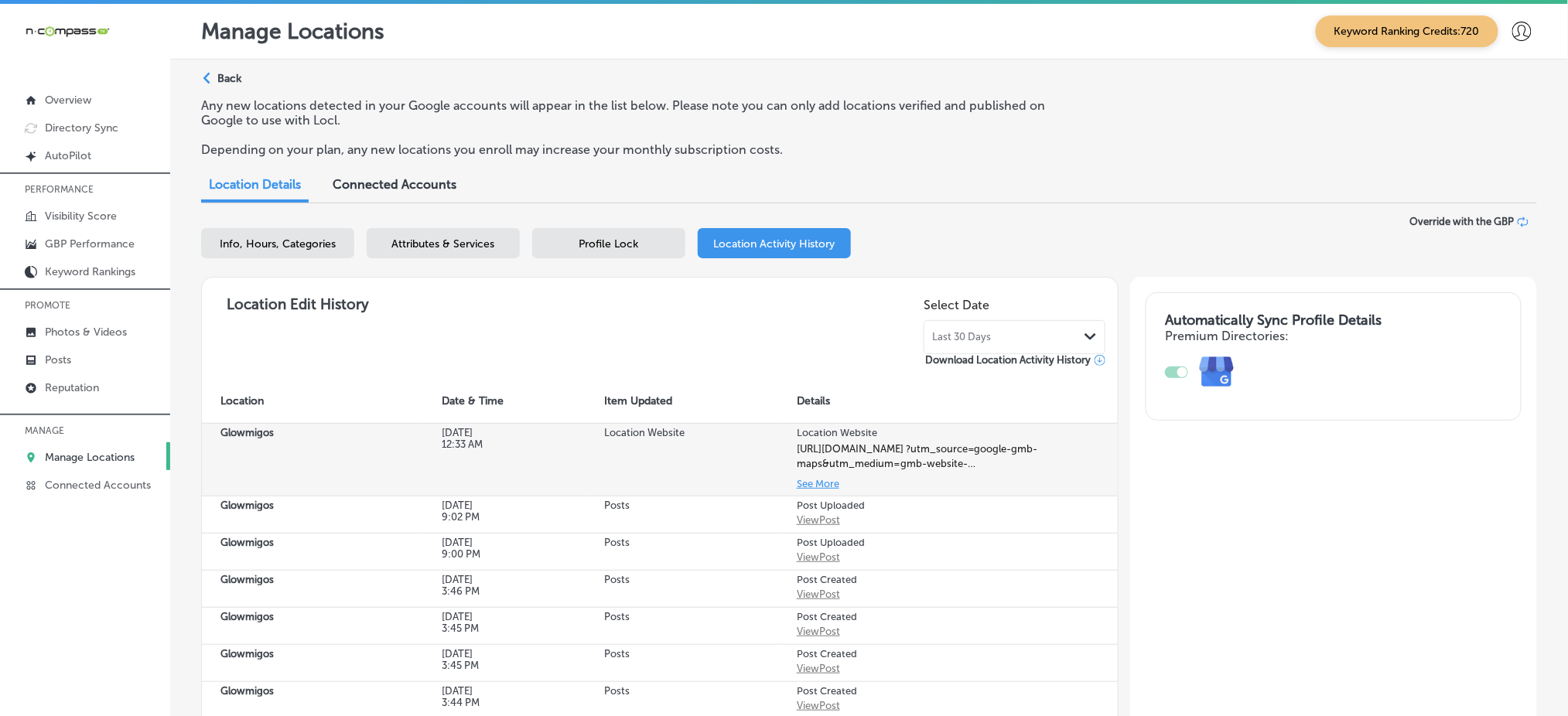
click at [799, 482] on button "See More" at bounding box center [818, 484] width 43 height 18
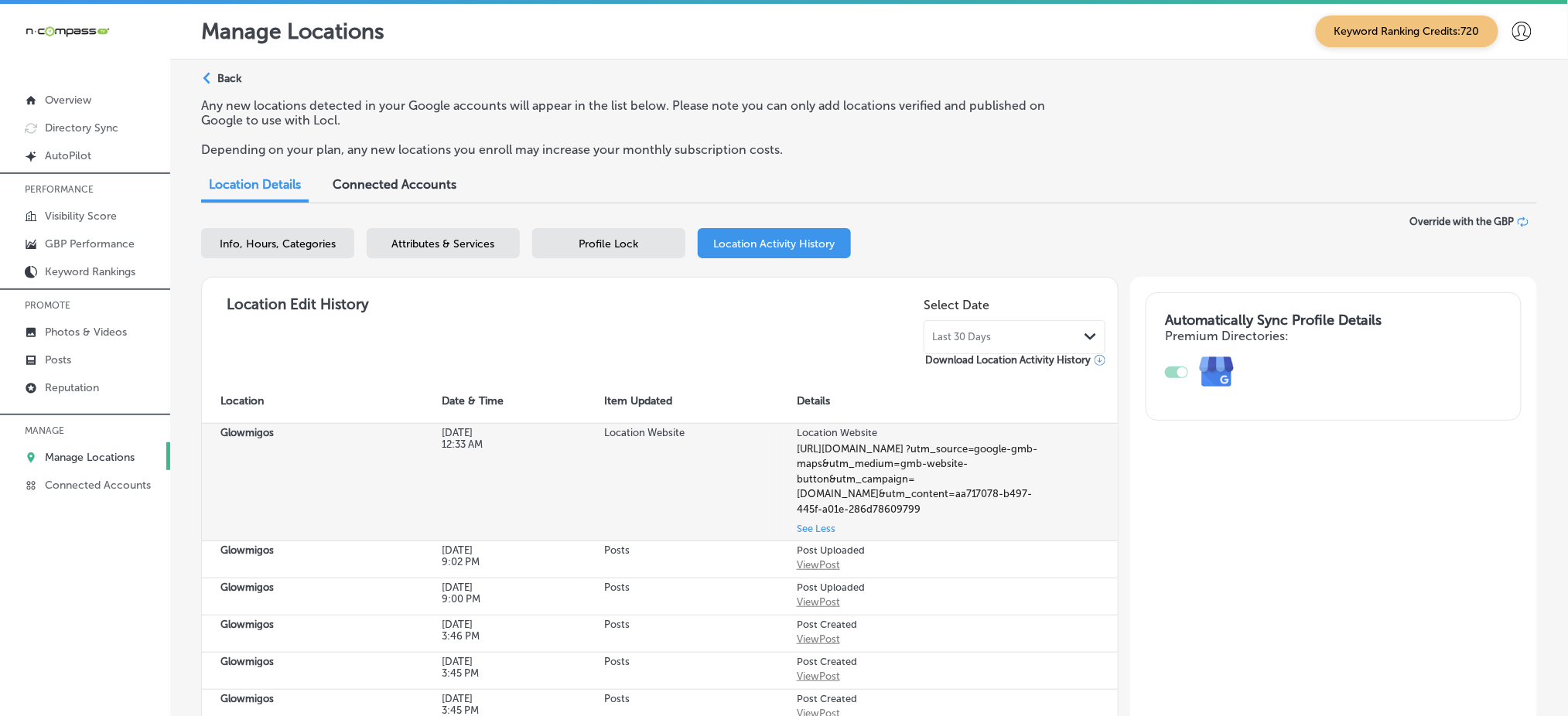
drag, startPoint x: 956, startPoint y: 505, endPoint x: 789, endPoint y: 447, distance: 176.8
click at [789, 447] on td "Location Website [URL][DOMAIN_NAME] ?utm_source=google-gmb-maps&utm_medium=gmb-…" at bounding box center [947, 482] width 340 height 118
copy div "[URL][DOMAIN_NAME] ?utm_source=google-gmb-maps&utm_medium=gmb-website-button&ut…"
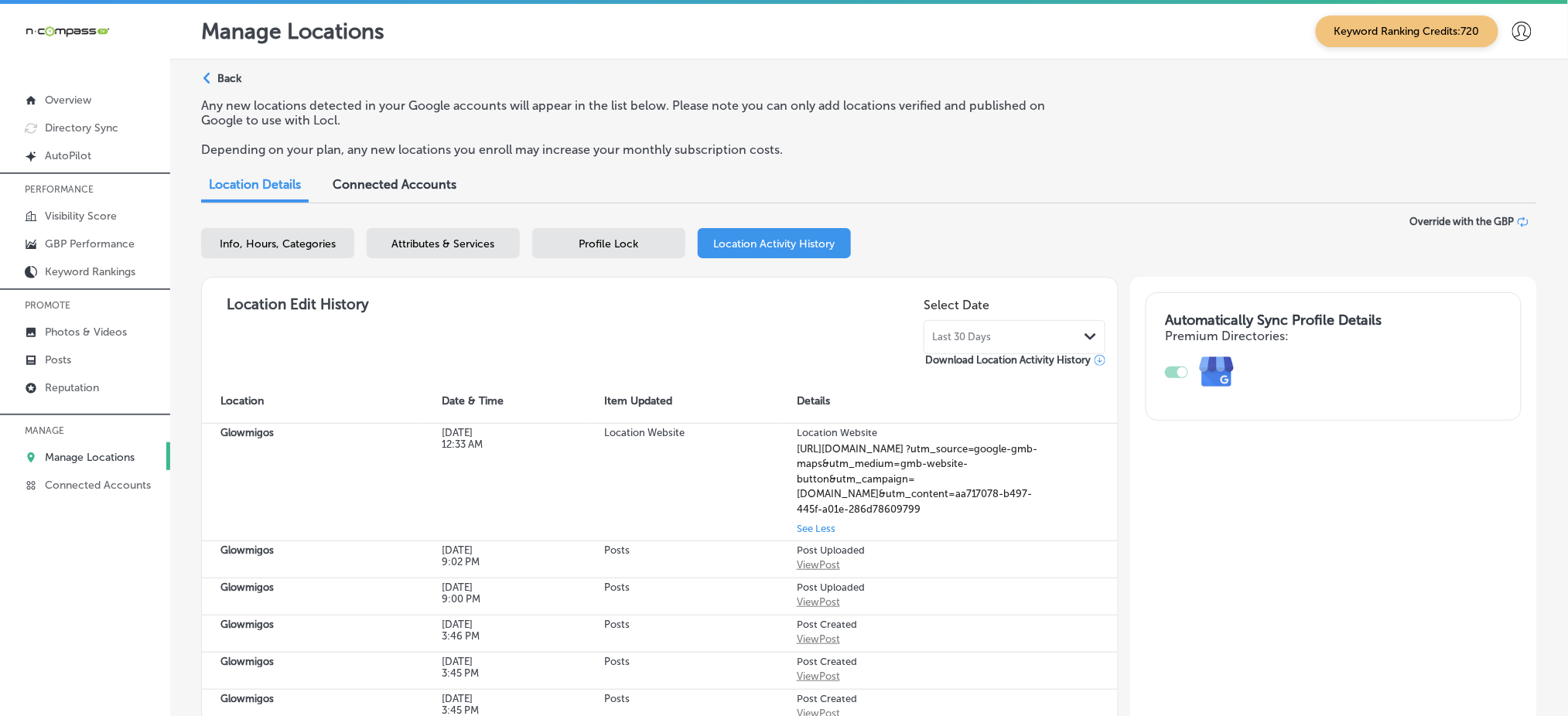
click at [238, 240] on span "Info, Hours, Categories" at bounding box center [278, 244] width 116 height 13
select select "US"
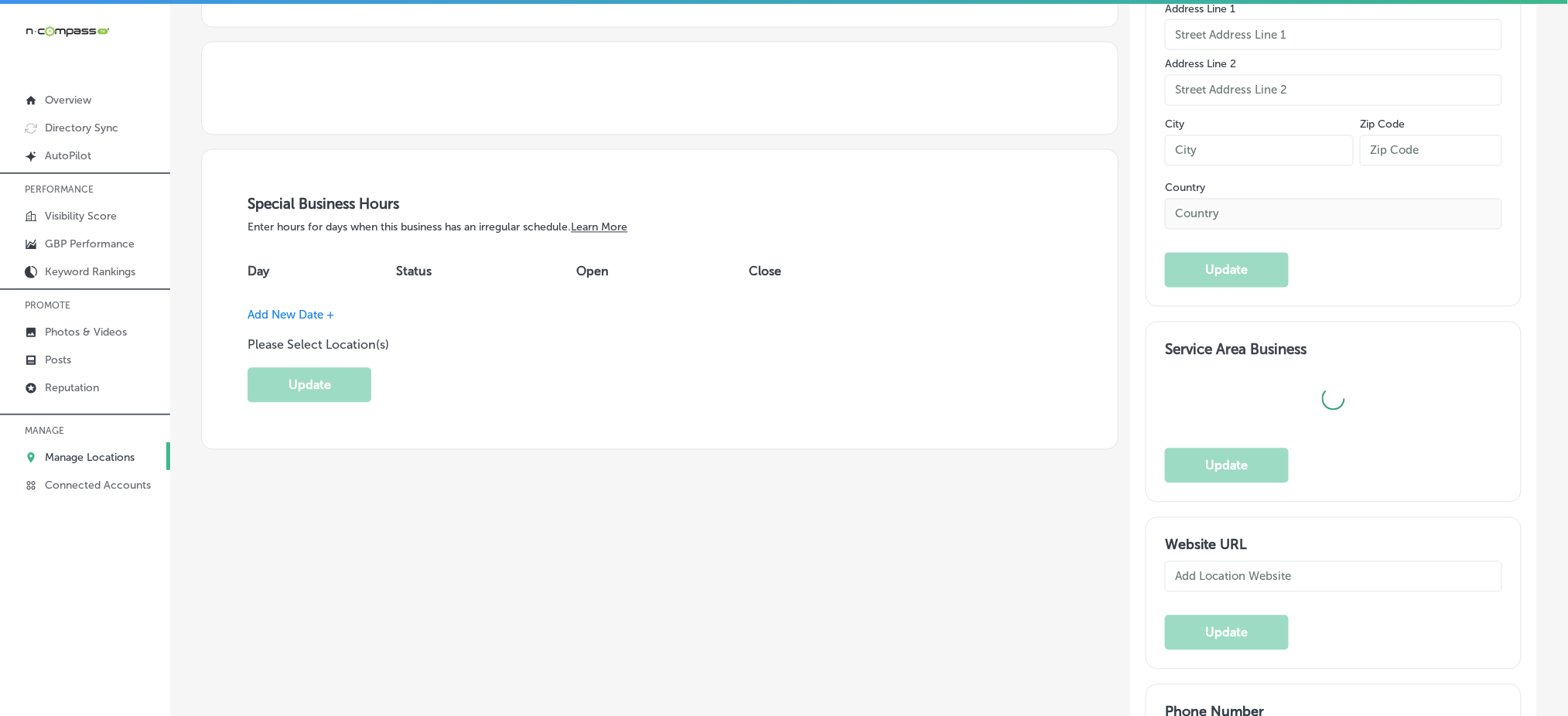
type input "Glowmigos"
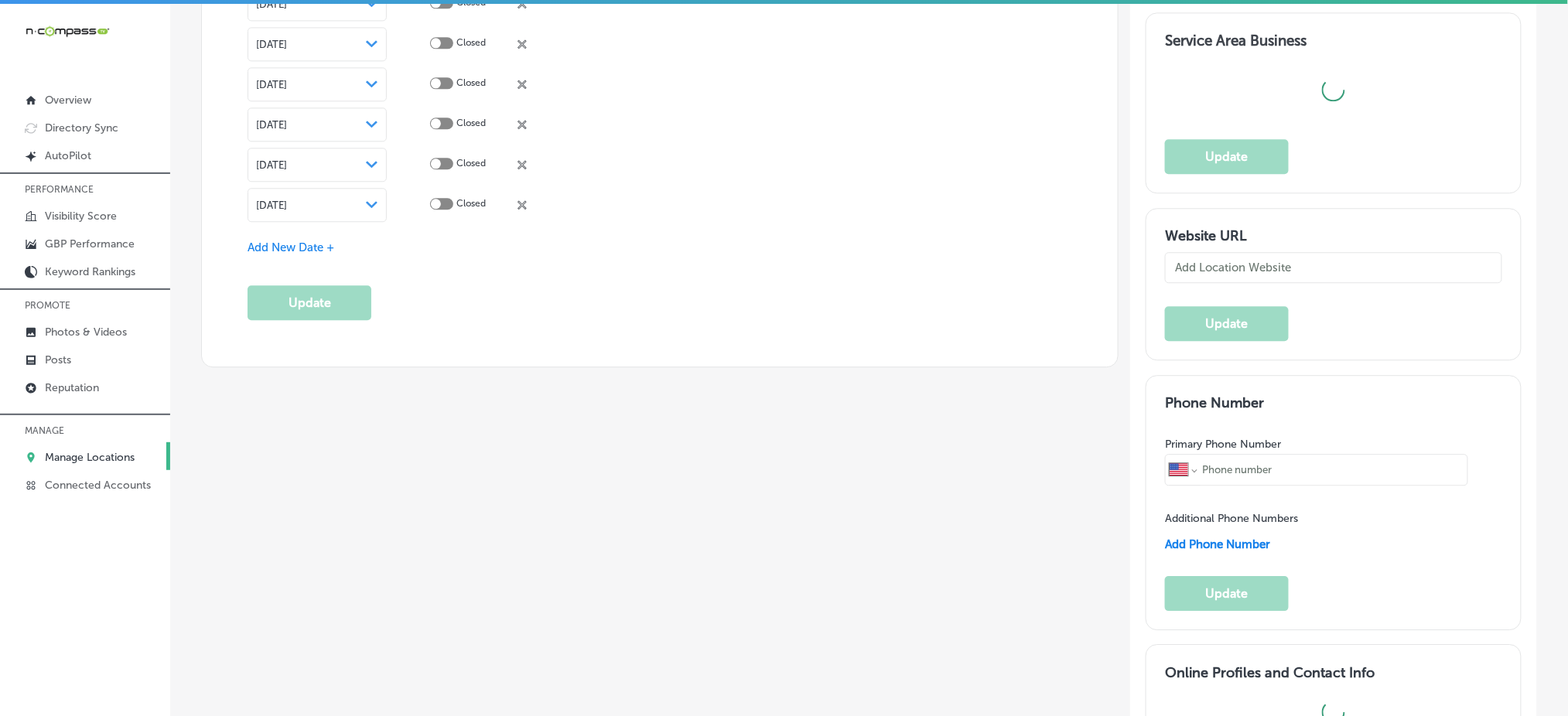
checkbox input "false"
type input "[STREET_ADDRESS]"
type input "[GEOGRAPHIC_DATA]"
type input "80109"
type input "US"
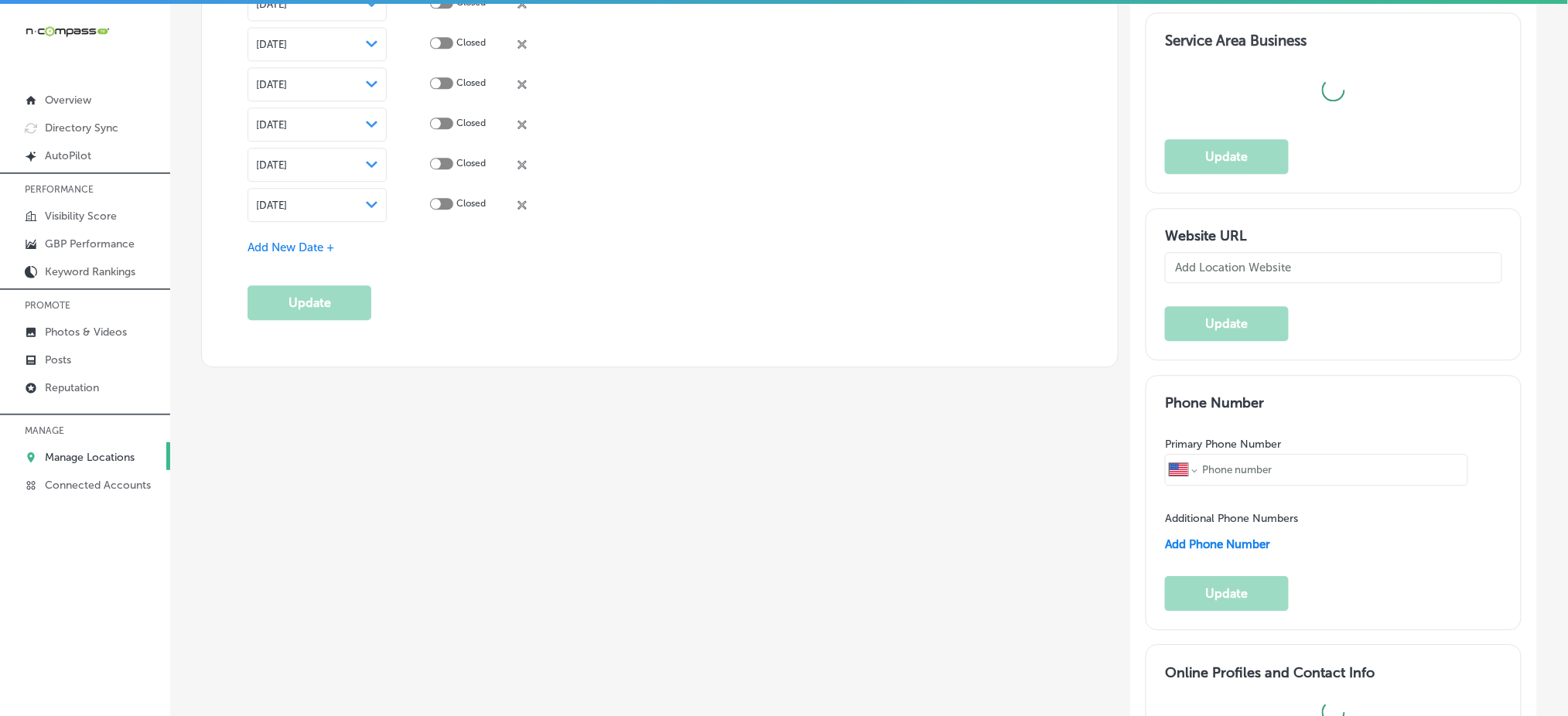
type input "[URL][DOMAIN_NAME]"
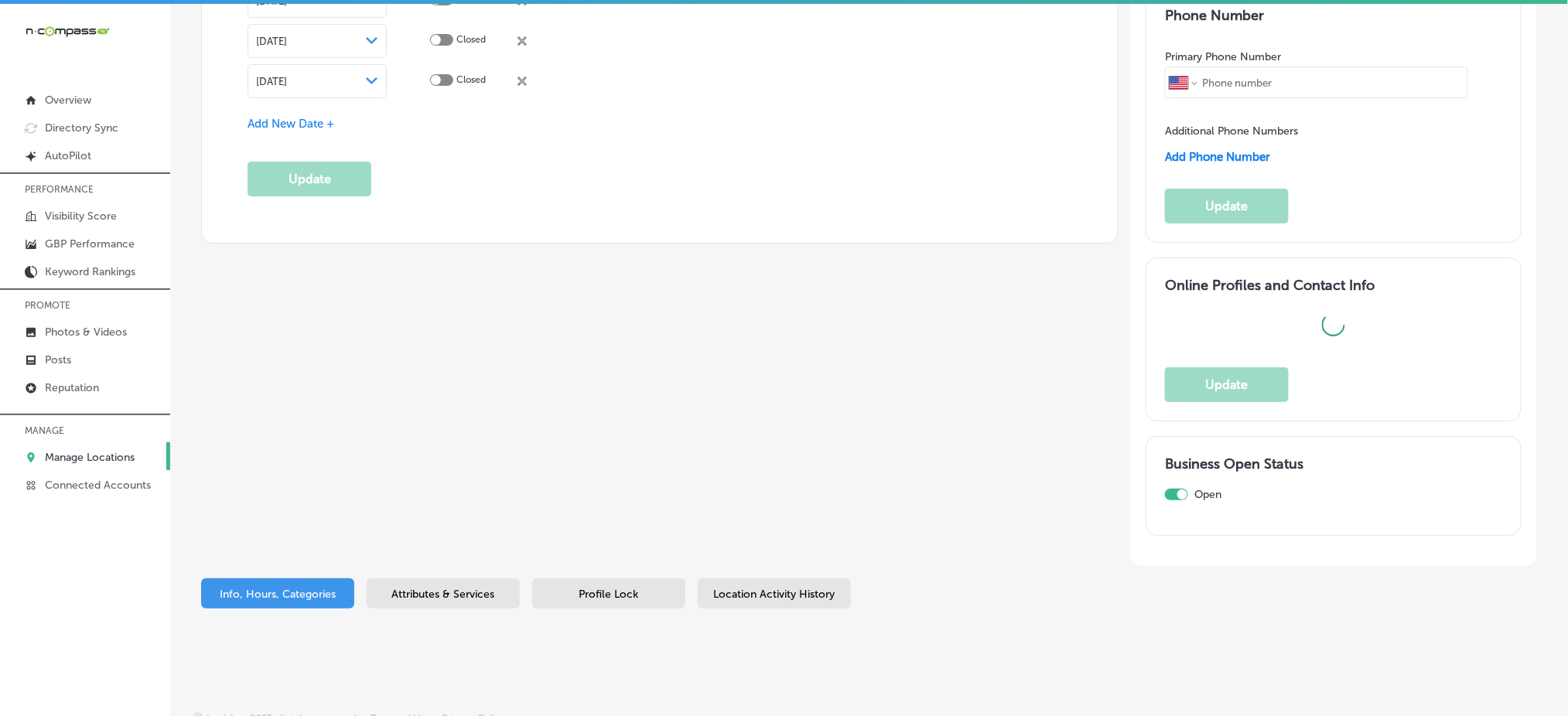
checkbox input "true"
type textarea "Glowmigos offers expert services for both residential and commercial properties…"
type input "[PHONE_NUMBER]"
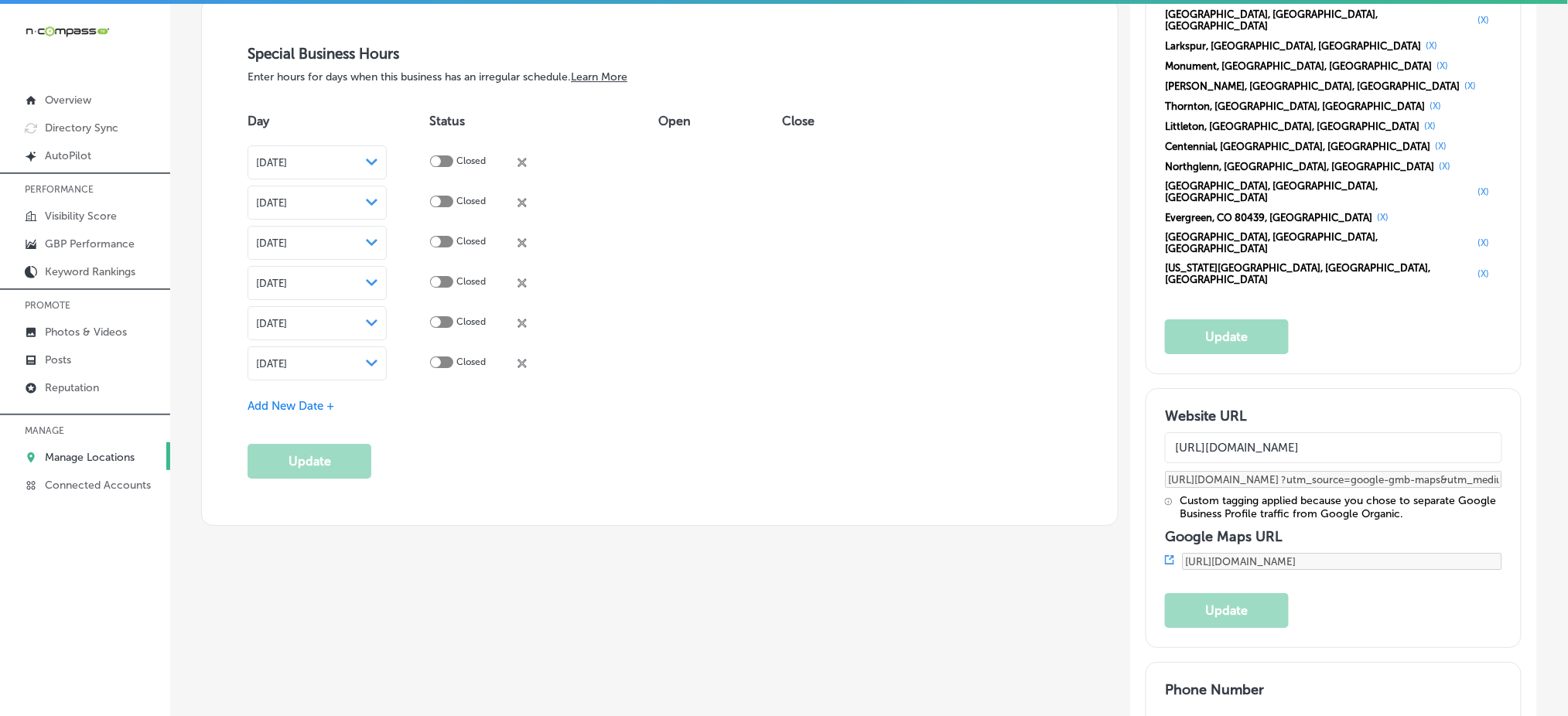
scroll to position [1753, 0]
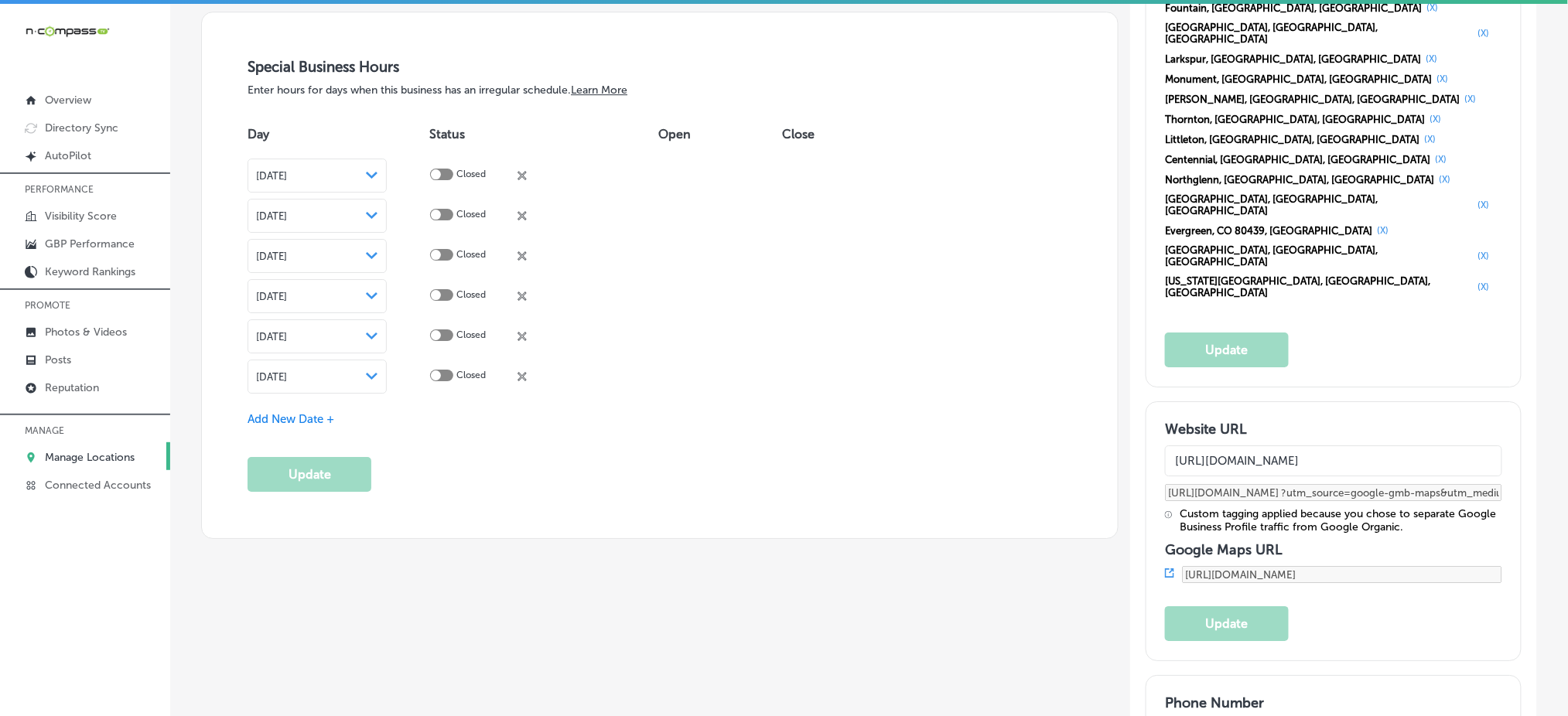
click at [1337, 446] on input "[URL][DOMAIN_NAME]" at bounding box center [1332, 461] width 336 height 30
click at [1444, 446] on input "[URL][DOMAIN_NAME]" at bounding box center [1332, 461] width 336 height 30
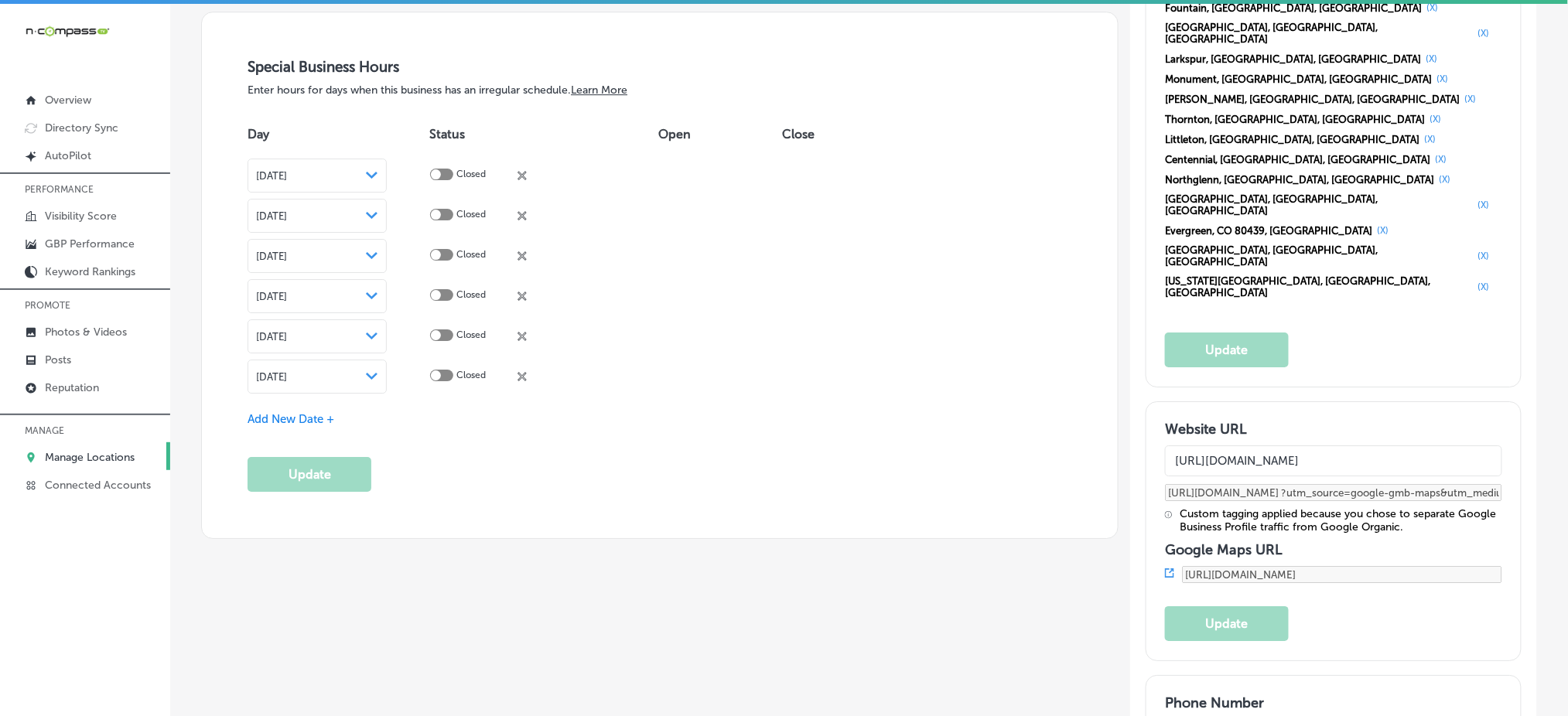
click at [1444, 446] on input "[URL][DOMAIN_NAME]" at bounding box center [1332, 461] width 336 height 30
paste input "text"
type input "[URL][DOMAIN_NAME]"
type input "[URL][DOMAIN_NAME][DOMAIN_NAME]"
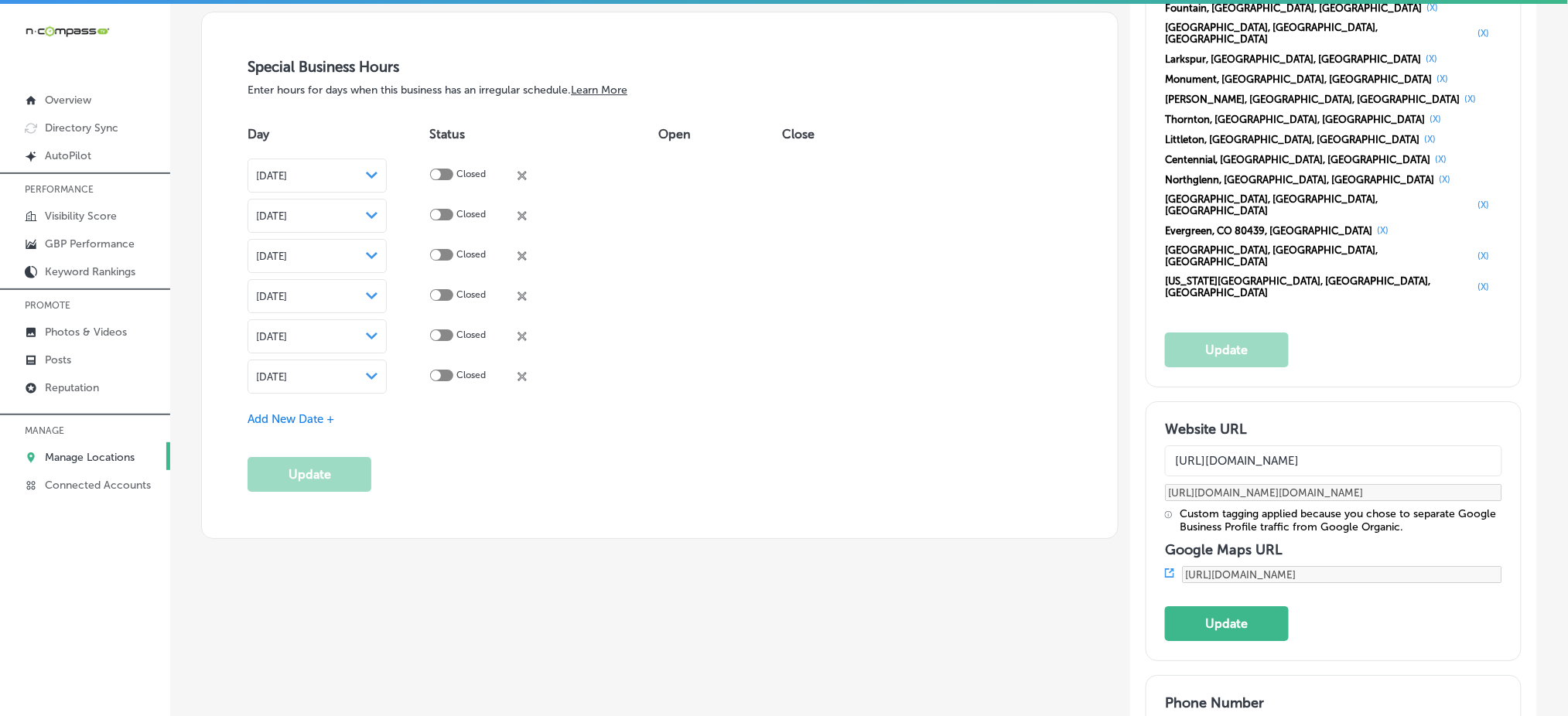
scroll to position [0, 18]
type input "[URL][DOMAIN_NAME]"
click at [1201, 607] on button "Update" at bounding box center [1226, 624] width 124 height 35
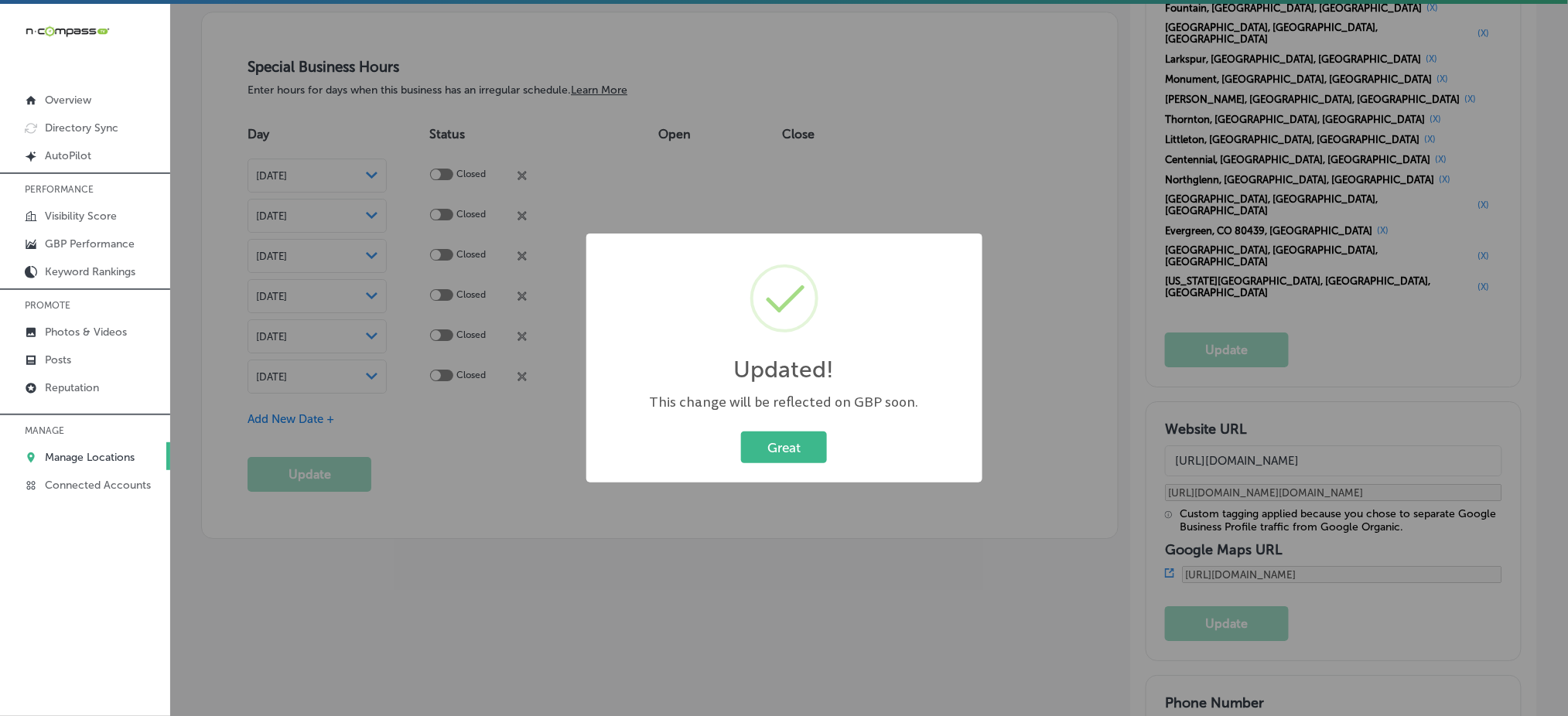
scroll to position [1756, 0]
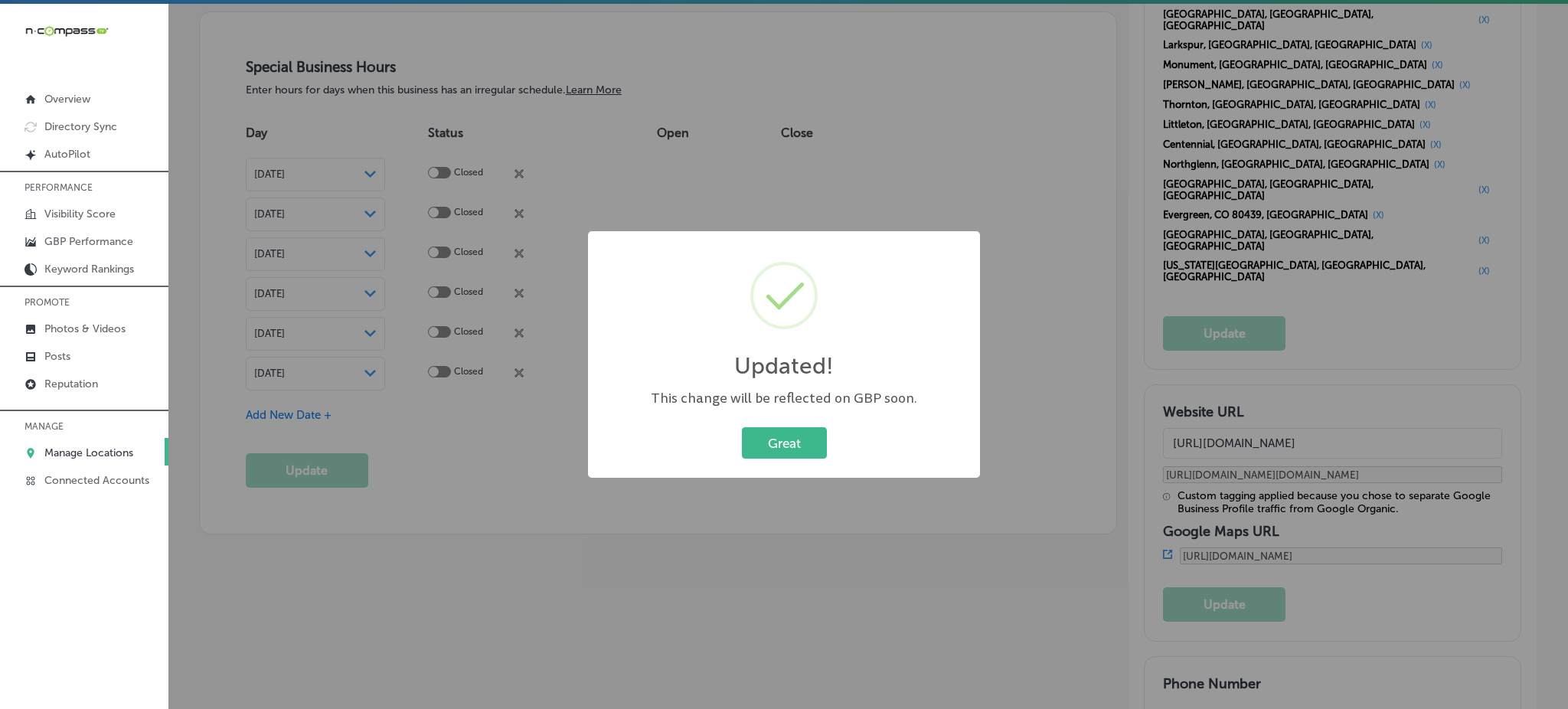
type input "[URL][DOMAIN_NAME][DOMAIN_NAME]"
click at [769, 447] on button "Great" at bounding box center [784, 442] width 85 height 31
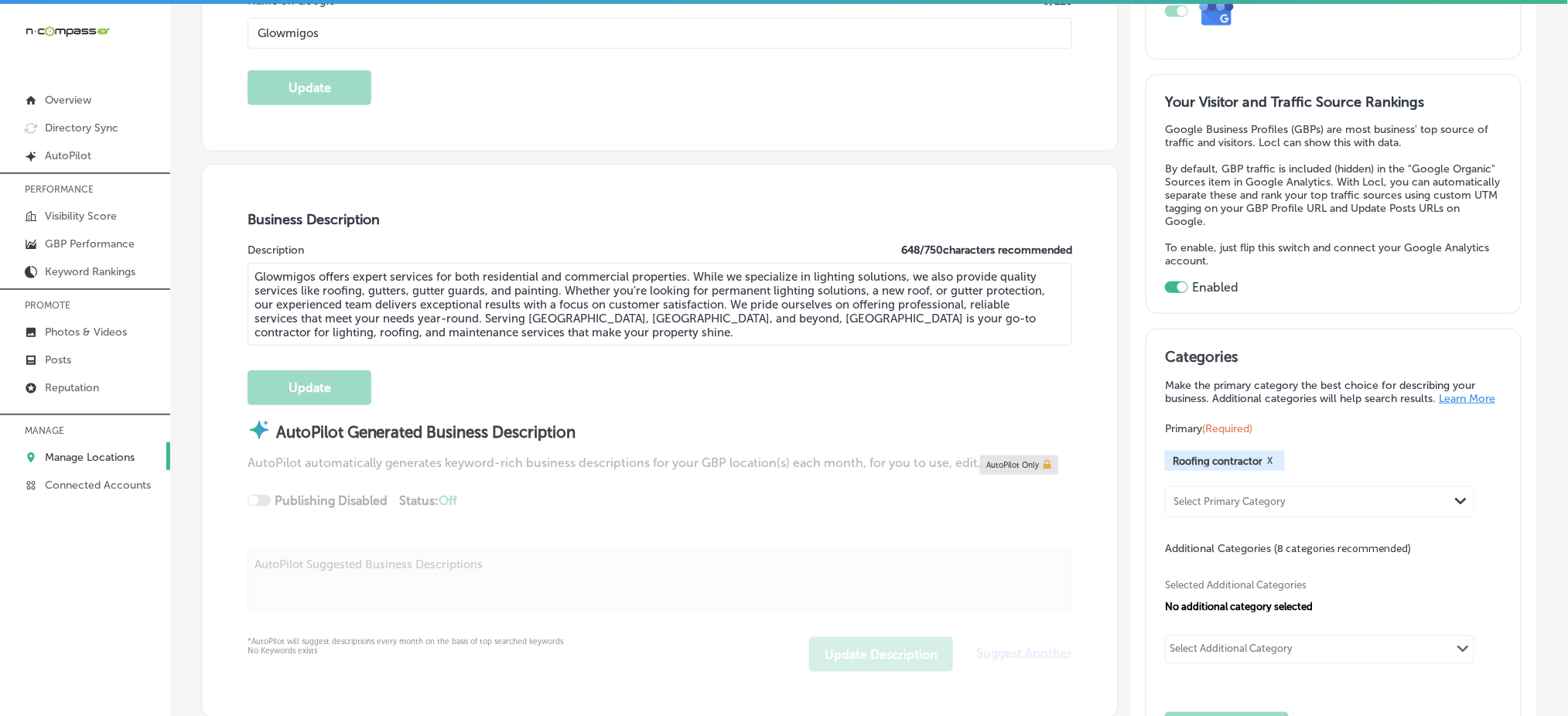
scroll to position [0, 0]
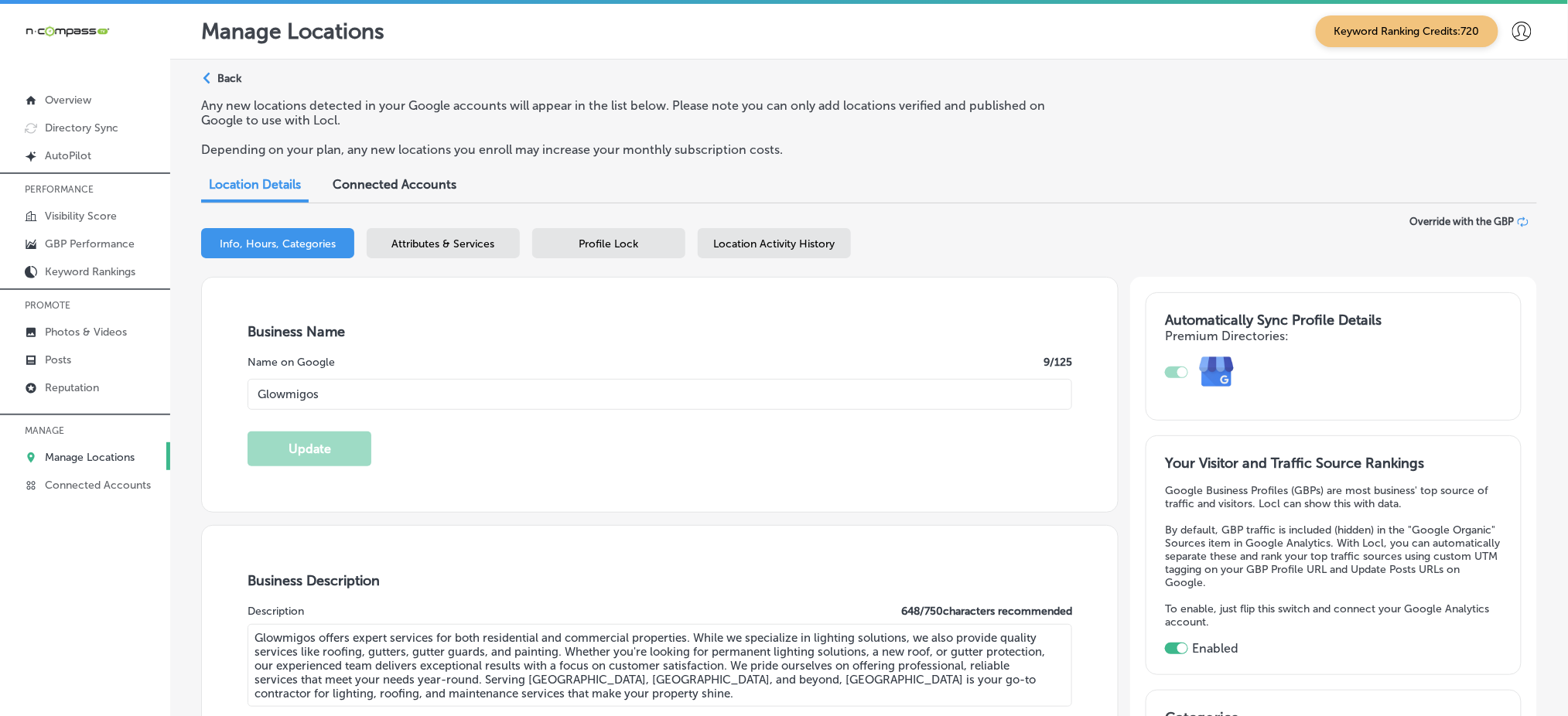
click at [768, 239] on span "Location Activity History" at bounding box center [775, 244] width 122 height 13
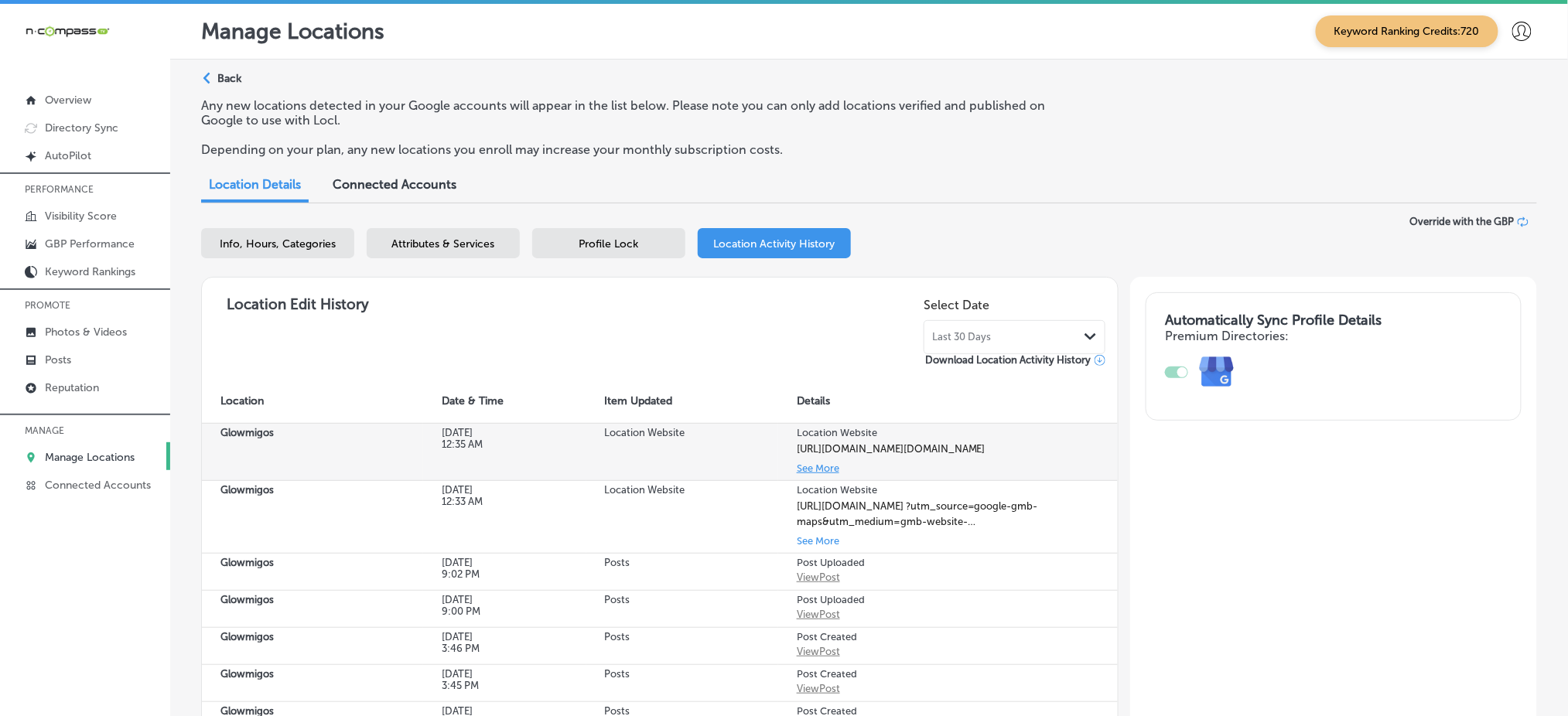
click at [812, 476] on button "See More" at bounding box center [818, 468] width 43 height 18
click at [836, 445] on div "[URL][DOMAIN_NAME][DOMAIN_NAME]" at bounding box center [891, 449] width 189 height 15
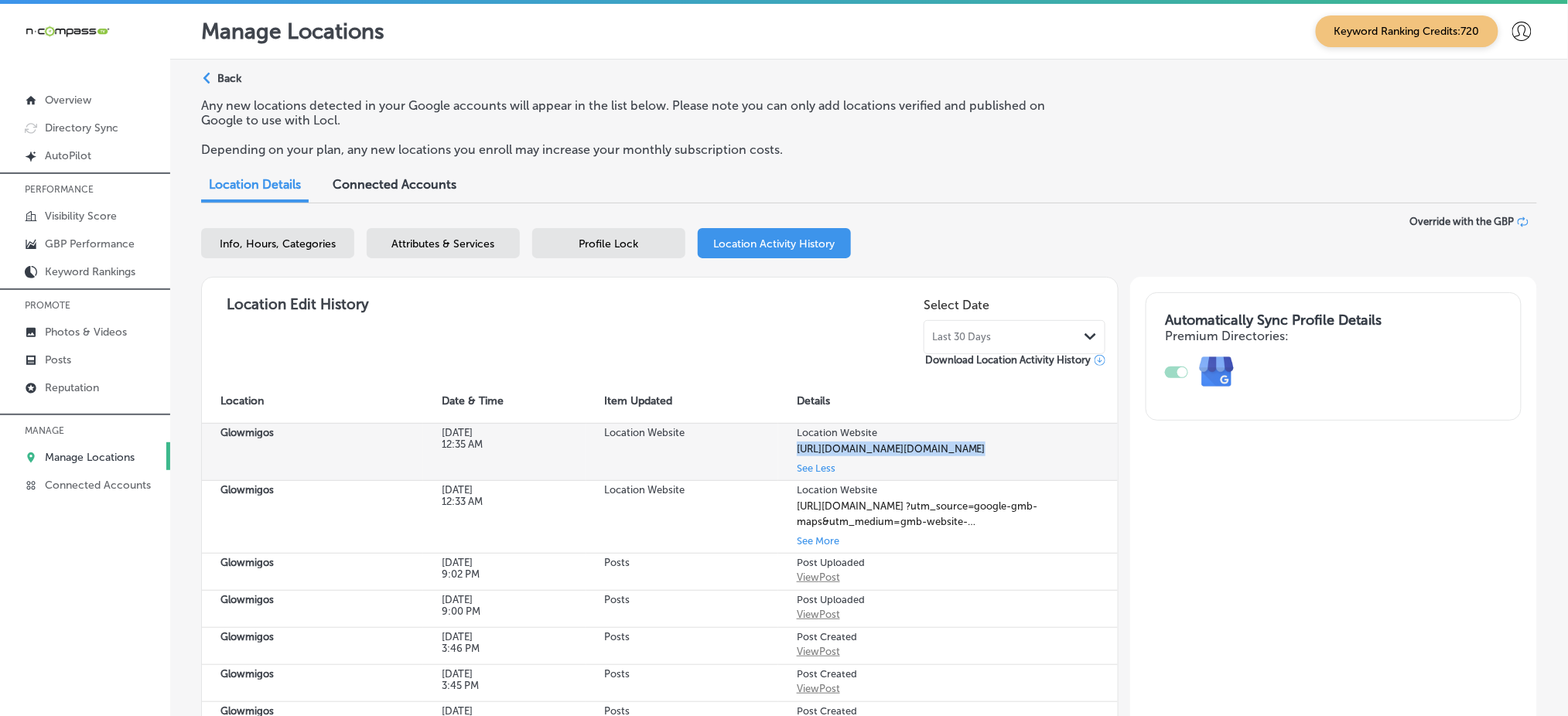
click at [836, 445] on div "[URL][DOMAIN_NAME][DOMAIN_NAME]" at bounding box center [891, 449] width 189 height 15
drag, startPoint x: 1011, startPoint y: 457, endPoint x: 768, endPoint y: 454, distance: 243.0
click at [768, 454] on tr "Glowmigos [DATE] 12:35 AM Location Website Location Website [URL][DOMAIN_NAME][…" at bounding box center [660, 451] width 916 height 58
click at [770, 451] on td "Location Website" at bounding box center [682, 451] width 191 height 58
drag, startPoint x: 773, startPoint y: 447, endPoint x: 1036, endPoint y: 461, distance: 263.4
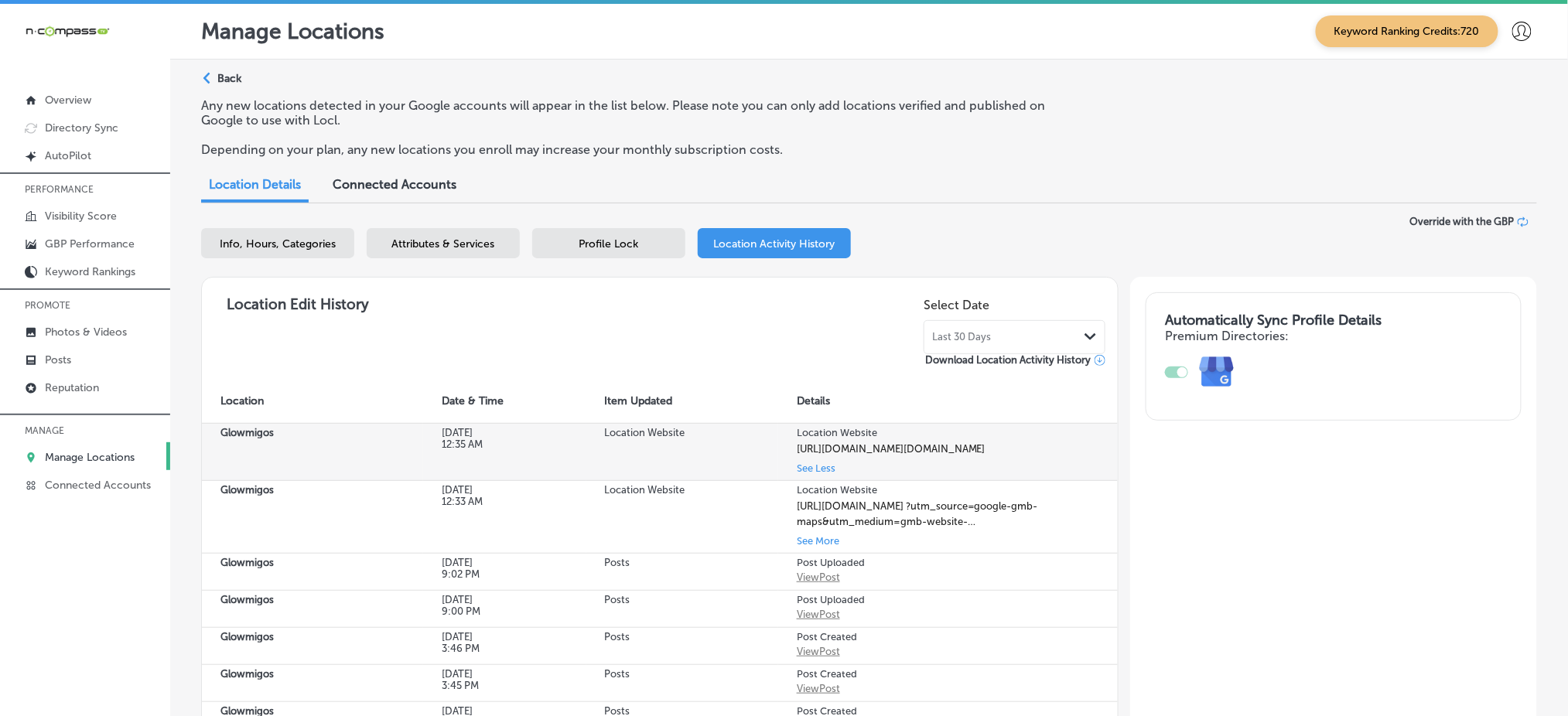
click at [1036, 461] on td "Location Website [URL][DOMAIN_NAME][DOMAIN_NAME] See Less" at bounding box center [947, 451] width 340 height 58
copy div "[URL][DOMAIN_NAME]"
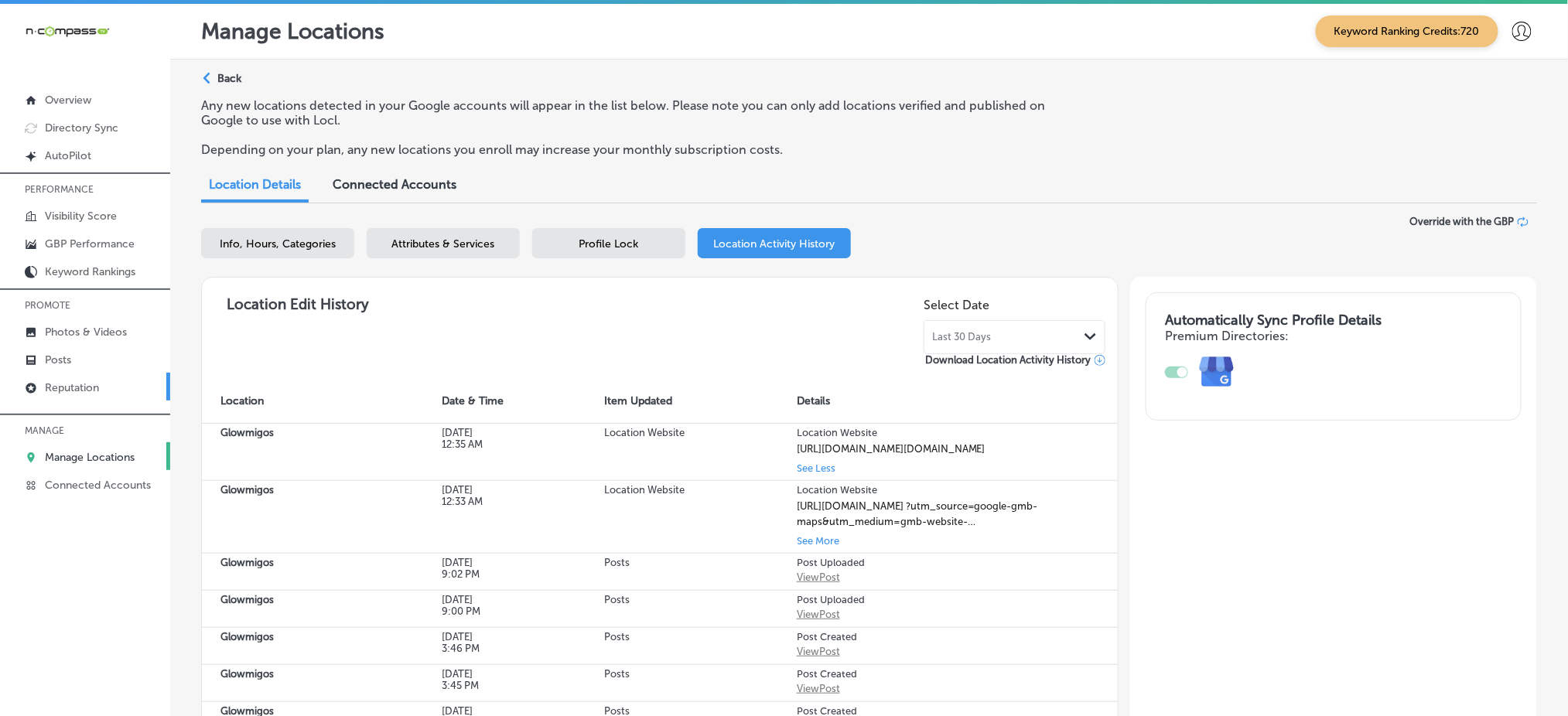
click at [105, 373] on link "Reputation" at bounding box center [85, 387] width 170 height 28
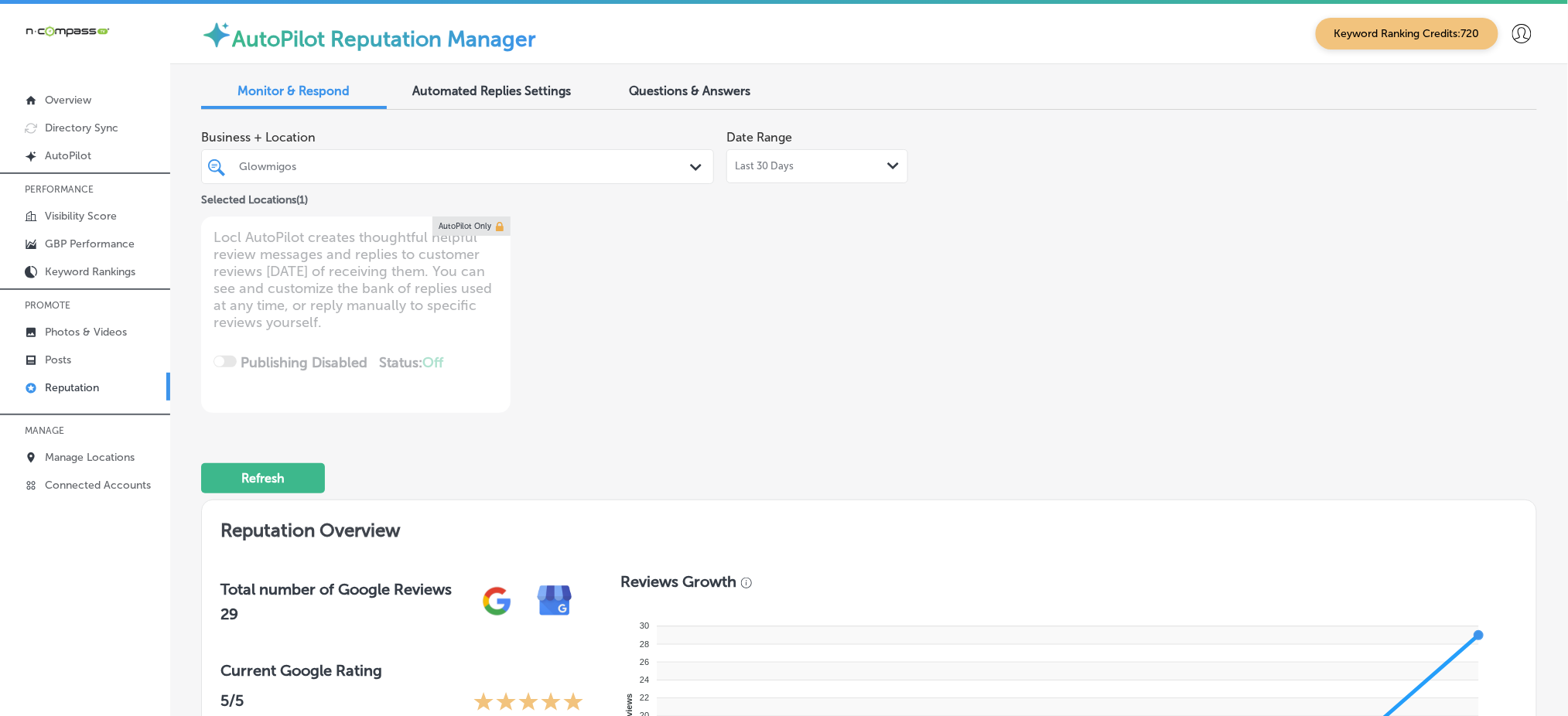
click at [430, 160] on div "Glowmigos" at bounding box center [465, 167] width 452 height 13
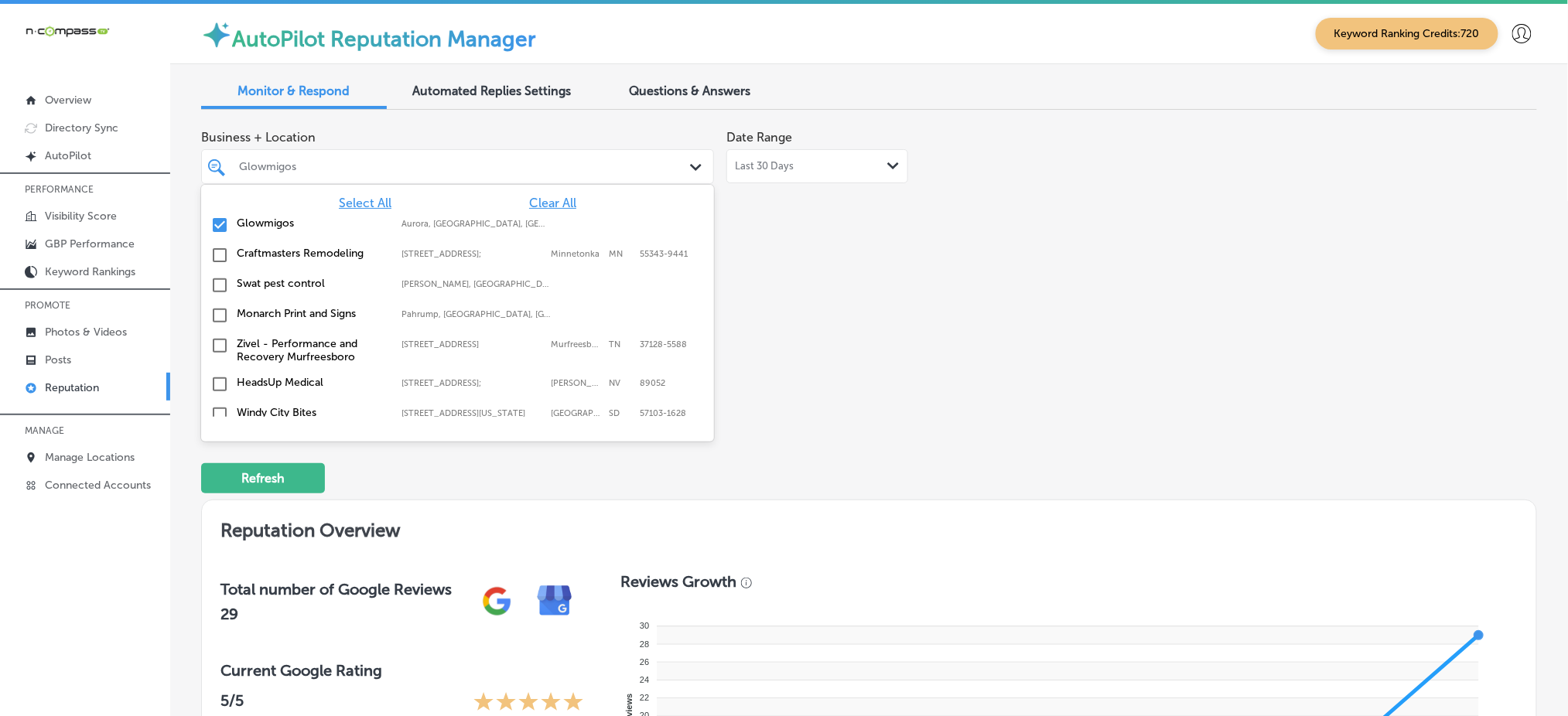
click at [365, 196] on span "Select All" at bounding box center [365, 203] width 52 height 14
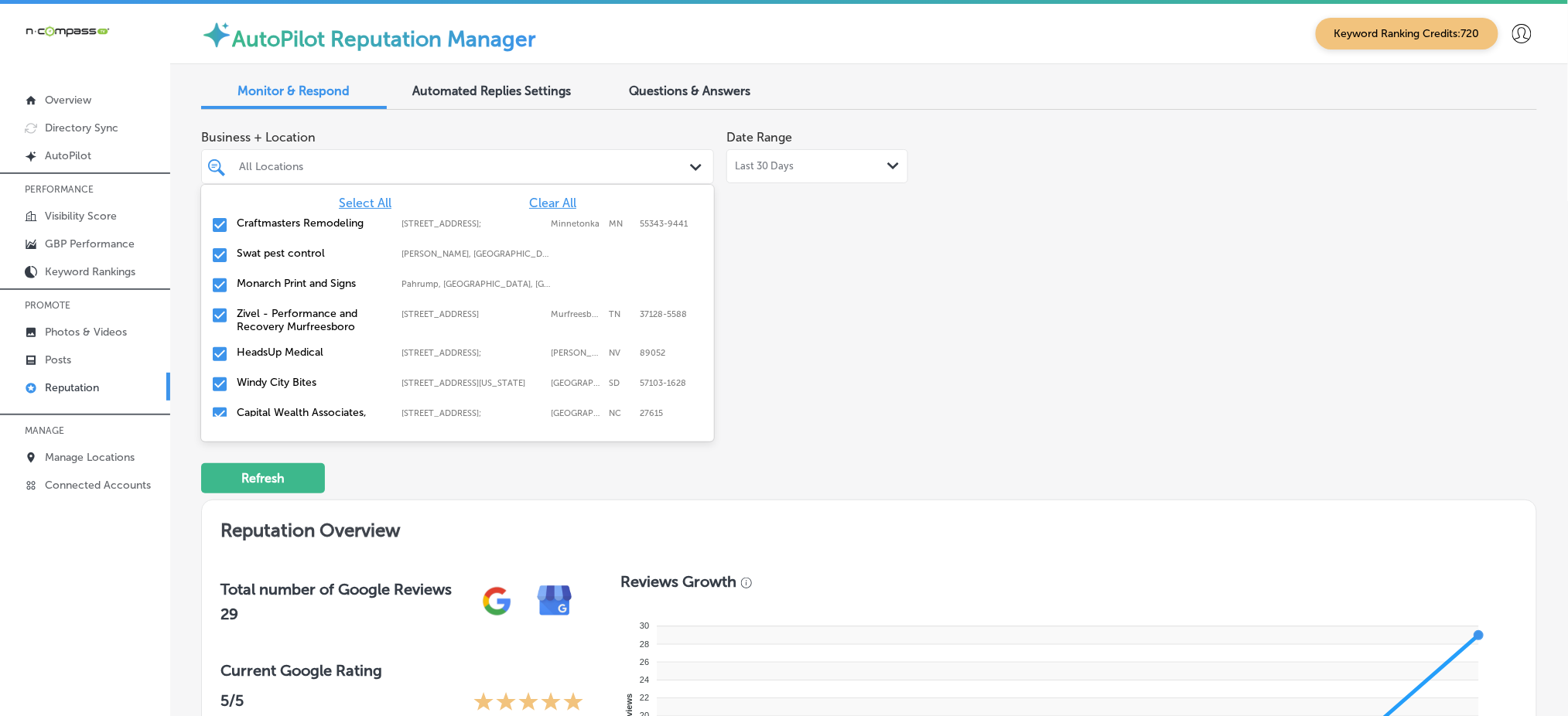
click at [1127, 284] on div "Business + Location option focused, 96 of 166. 166 results available. Use Up an…" at bounding box center [868, 267] width 1336 height 290
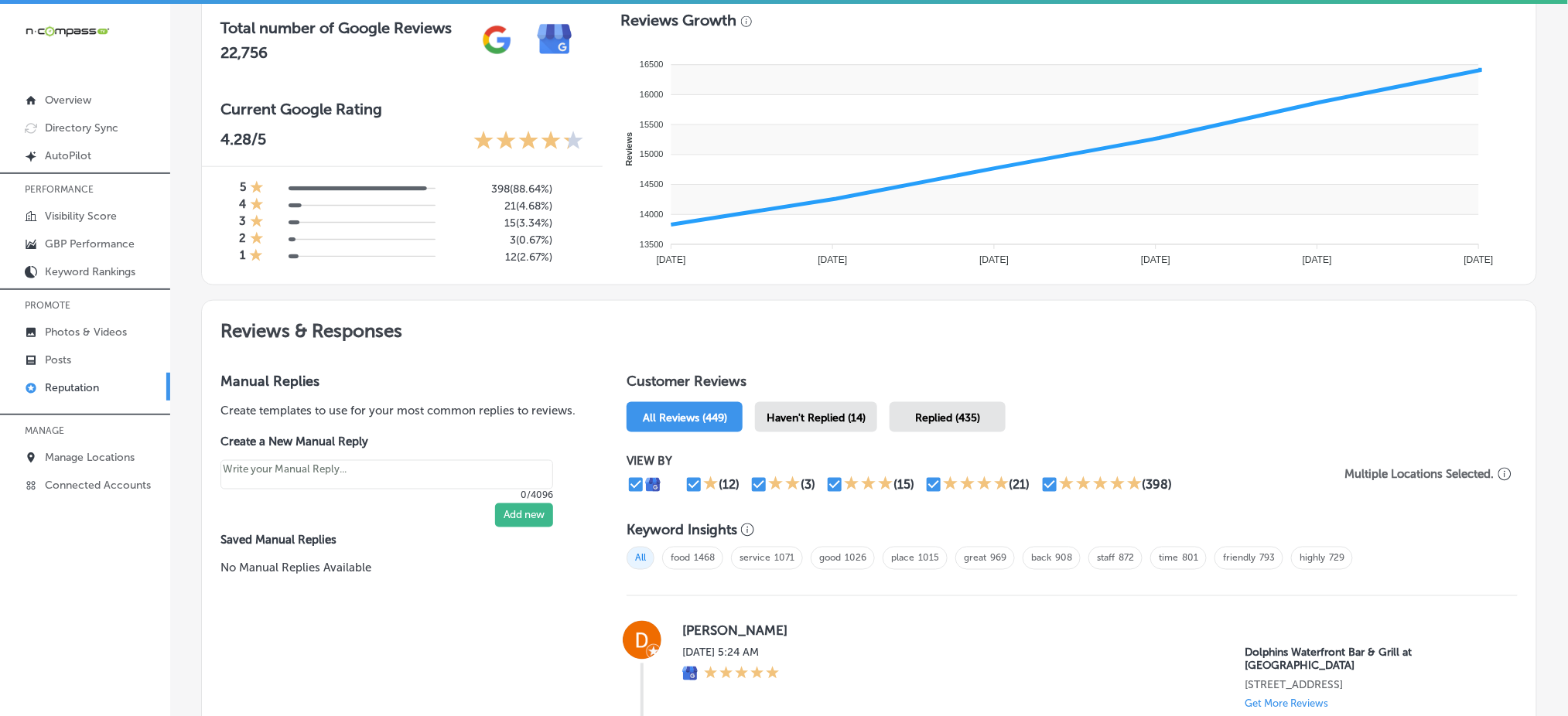
scroll to position [563, 0]
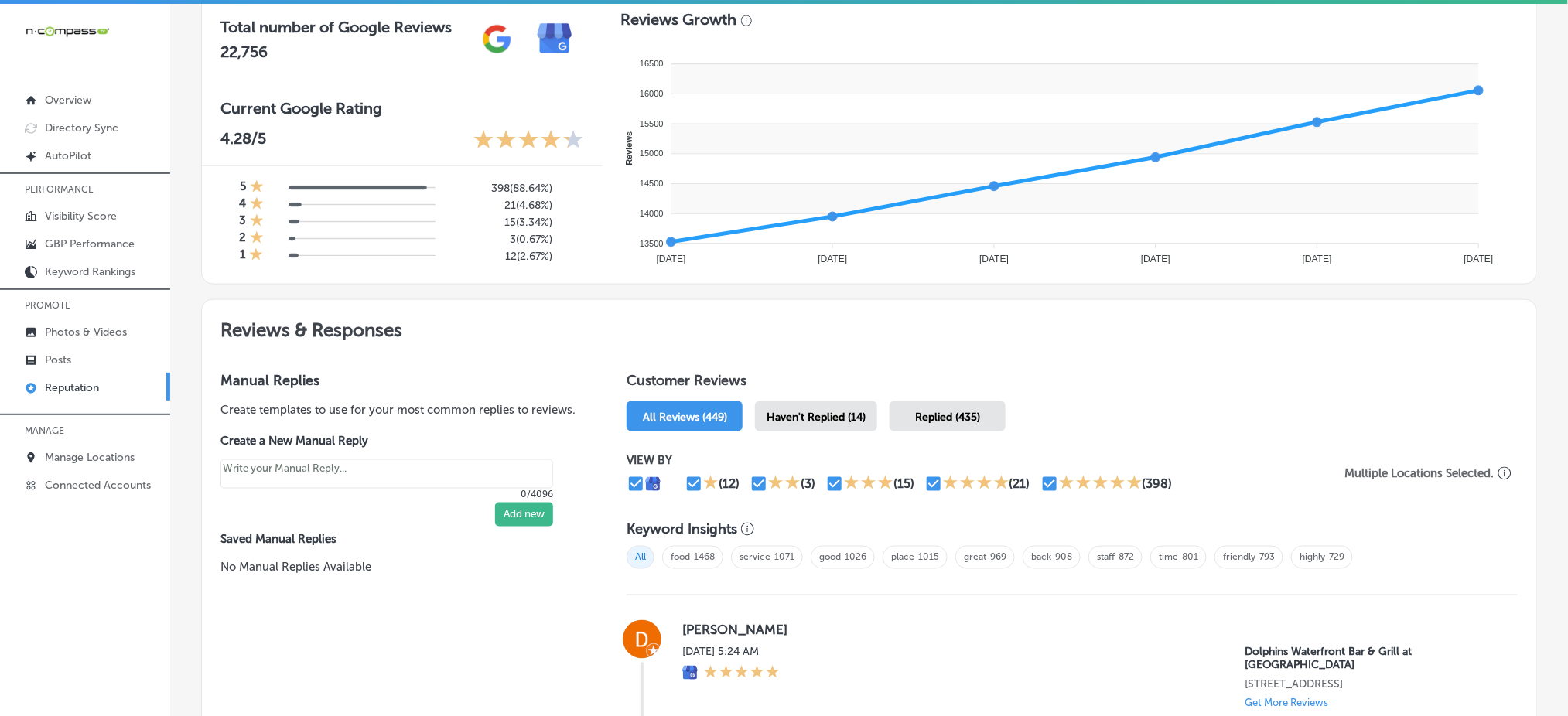
click at [829, 410] on span "Haven't Replied (14)" at bounding box center [816, 417] width 99 height 13
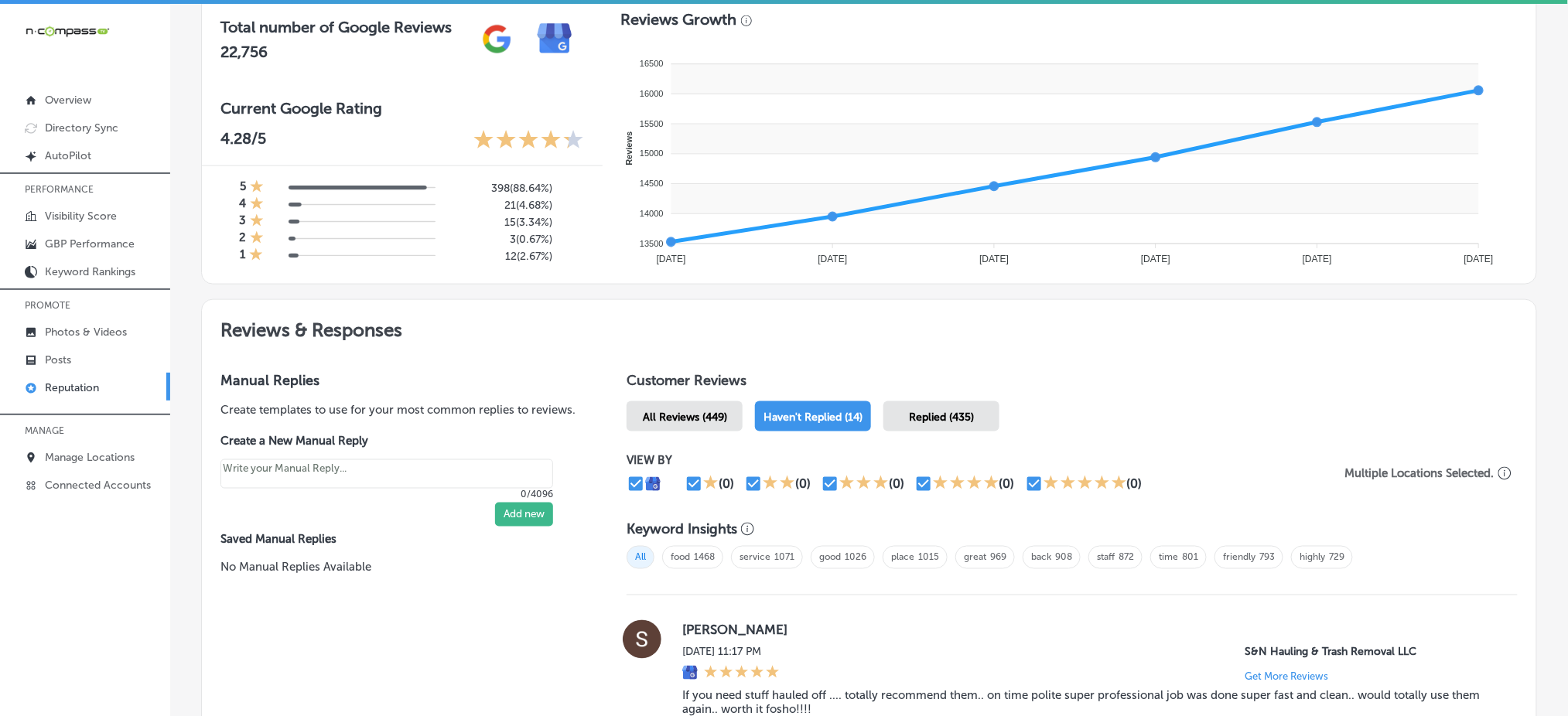
type textarea "x"
